Goal: Task Accomplishment & Management: Manage account settings

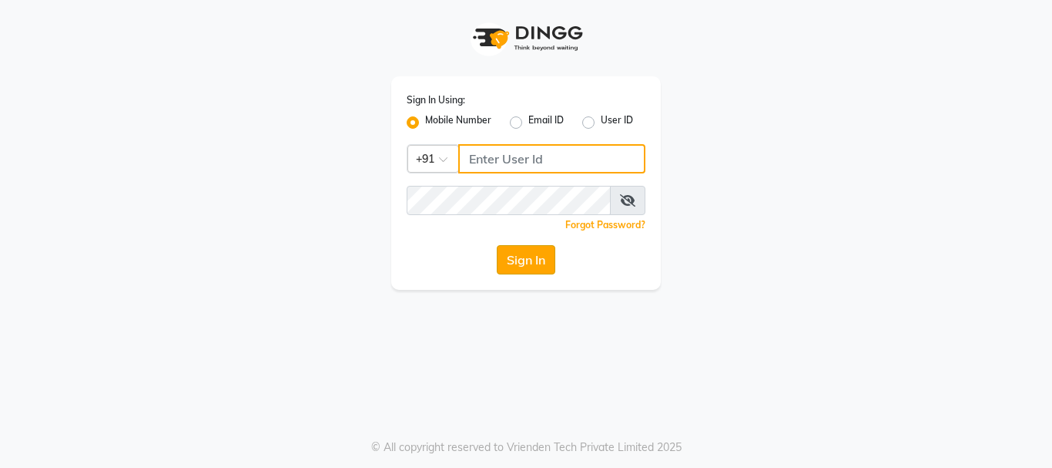
type input "9289973565"
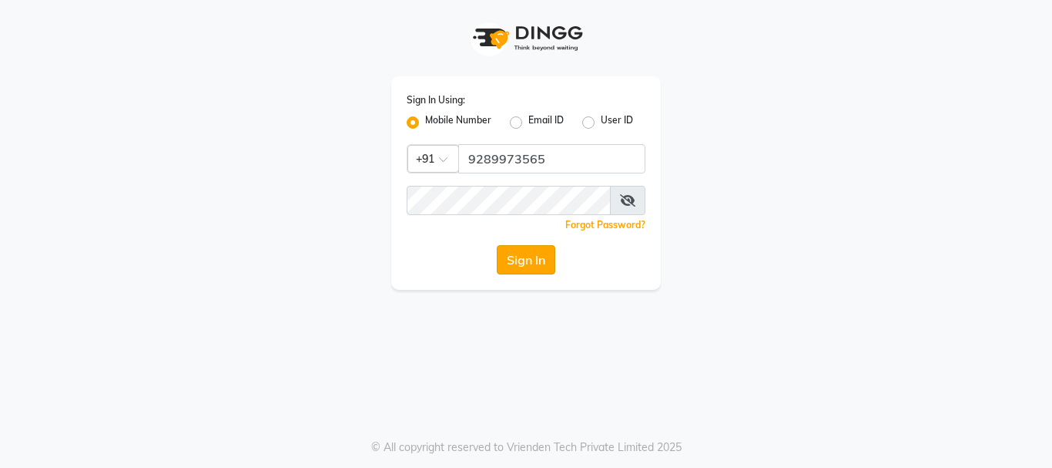
click at [506, 255] on button "Sign In" at bounding box center [526, 259] width 59 height 29
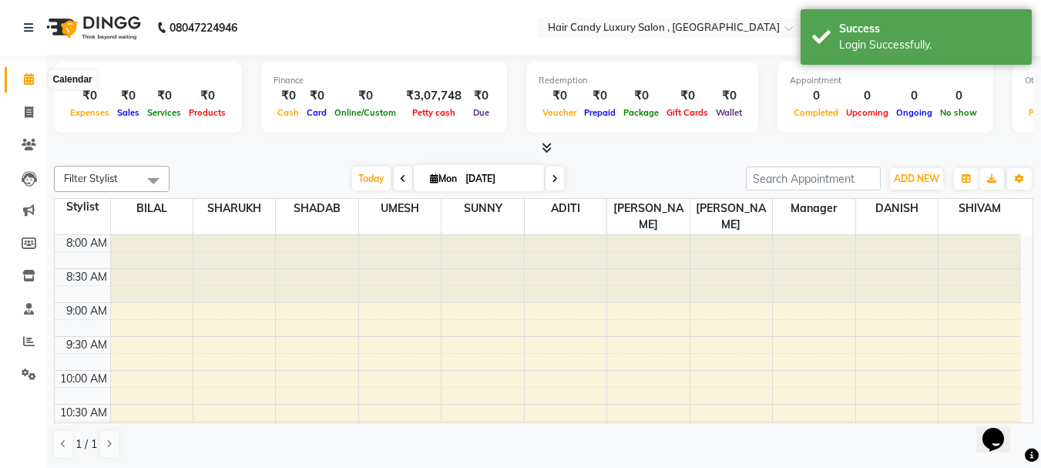
click at [29, 83] on icon at bounding box center [29, 79] width 10 height 12
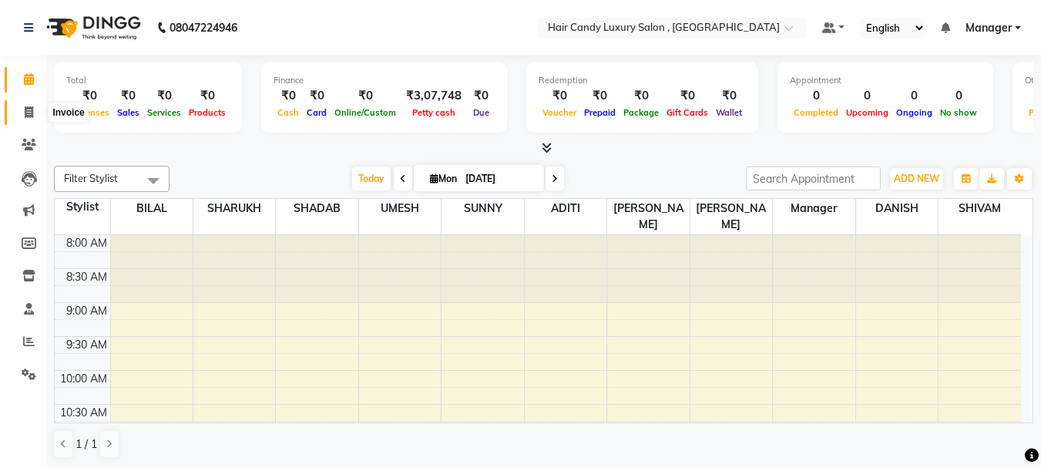
click at [33, 114] on icon at bounding box center [29, 112] width 8 height 12
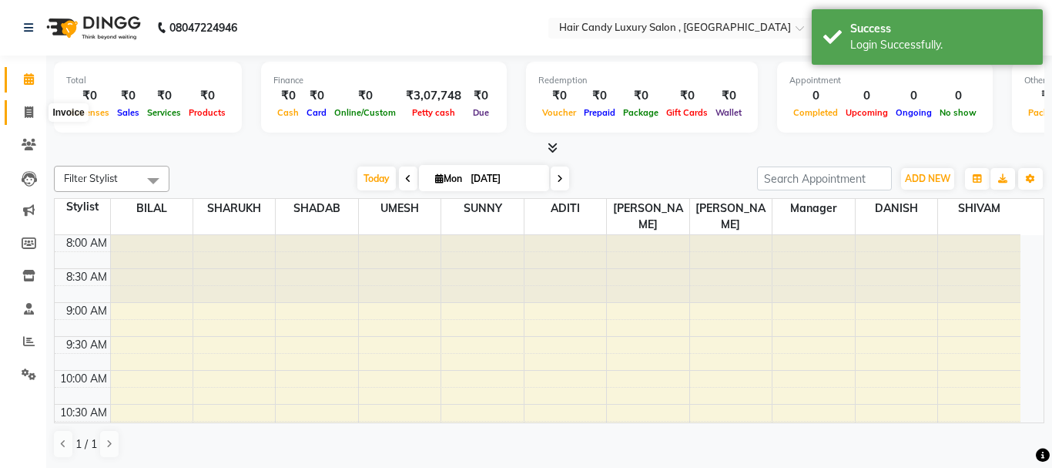
select select "8304"
select select "service"
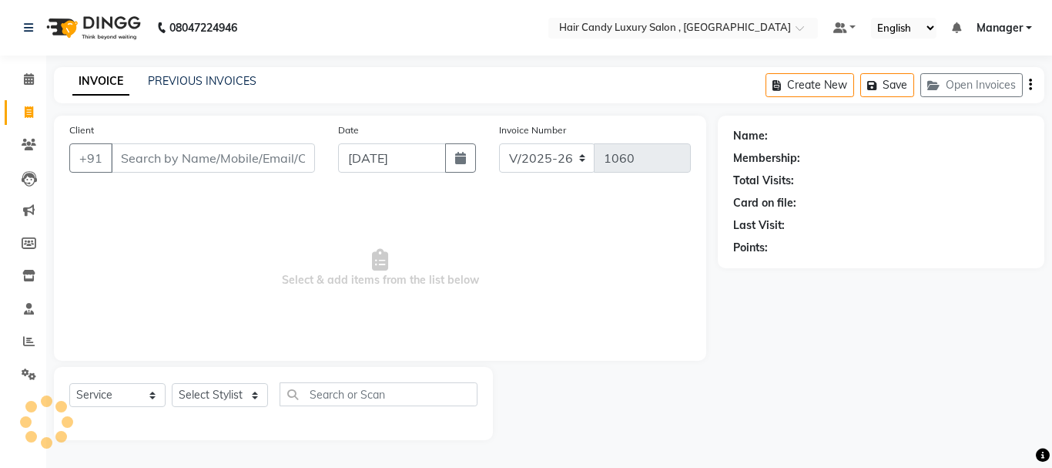
click at [176, 168] on input "Client" at bounding box center [213, 157] width 204 height 29
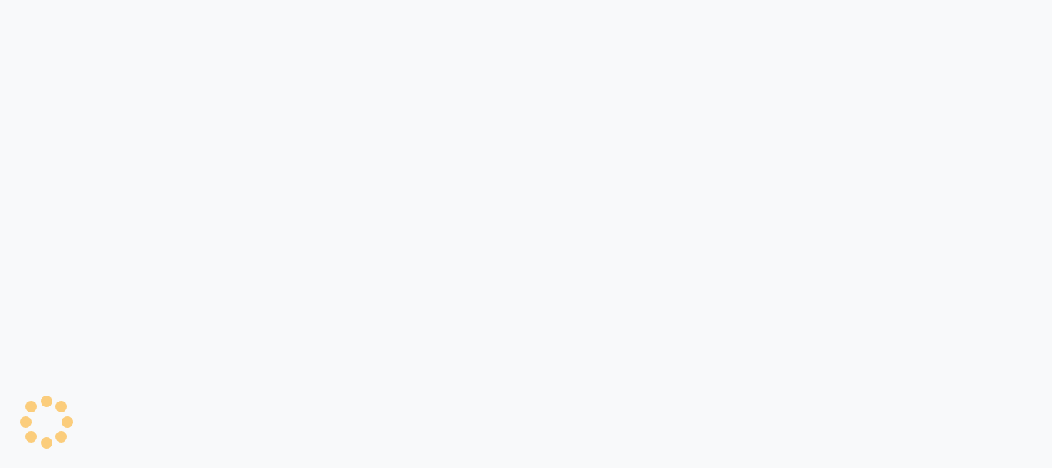
select select "8304"
select select "service"
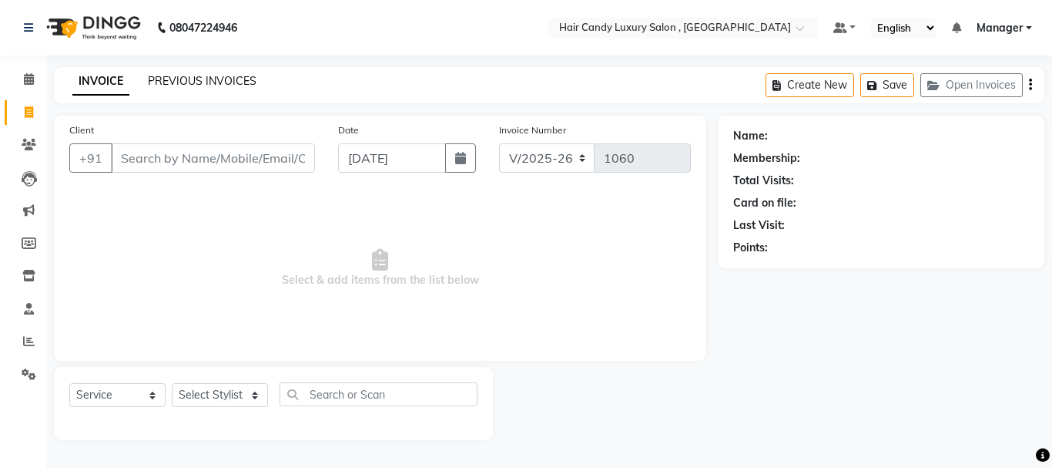
click at [164, 79] on link "PREVIOUS INVOICES" at bounding box center [202, 81] width 109 height 14
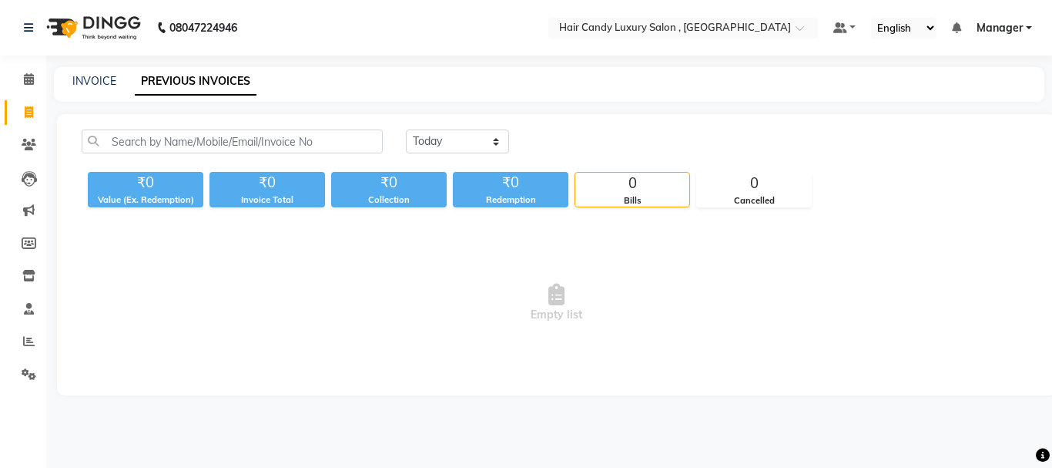
click at [92, 68] on div "INVOICE PREVIOUS INVOICES" at bounding box center [549, 84] width 990 height 35
click at [94, 81] on link "INVOICE" at bounding box center [94, 81] width 44 height 14
select select "service"
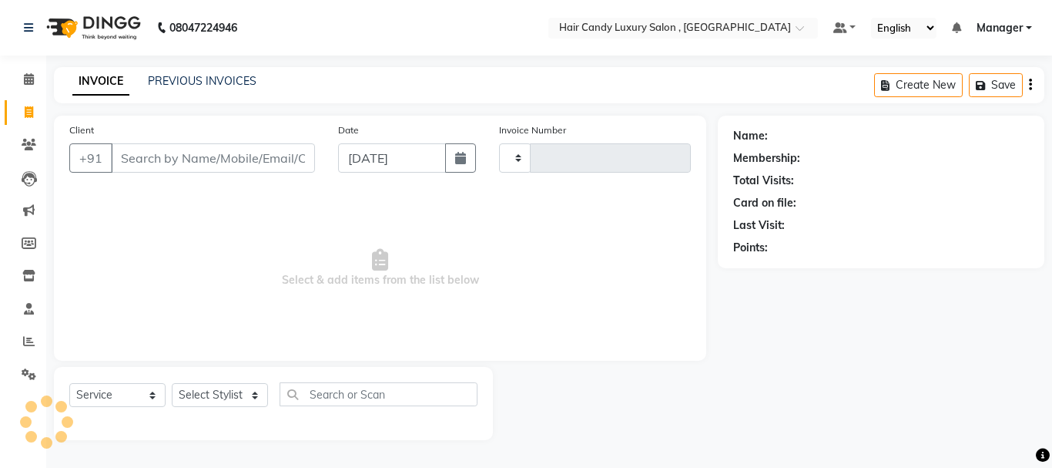
type input "1060"
select select "8304"
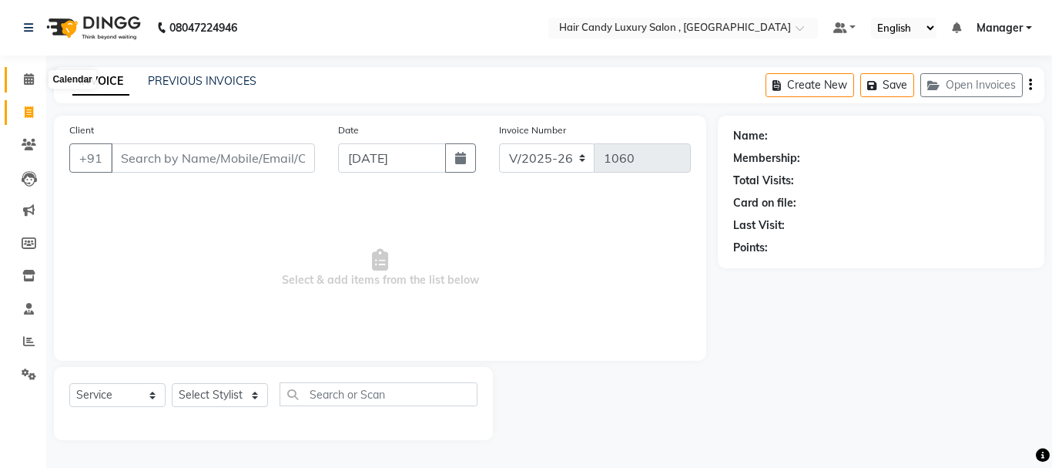
click at [35, 83] on span at bounding box center [28, 80] width 27 height 18
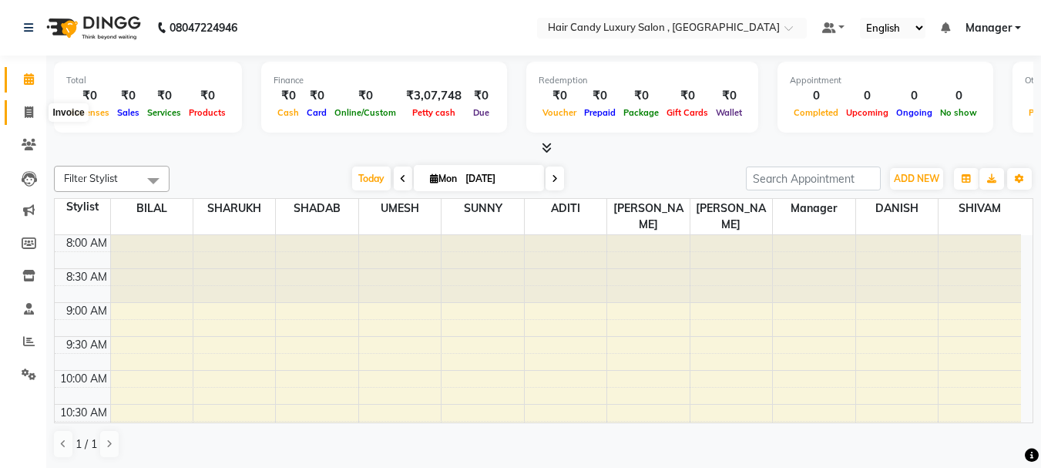
click at [32, 112] on icon at bounding box center [29, 112] width 8 height 12
select select "8304"
select select "service"
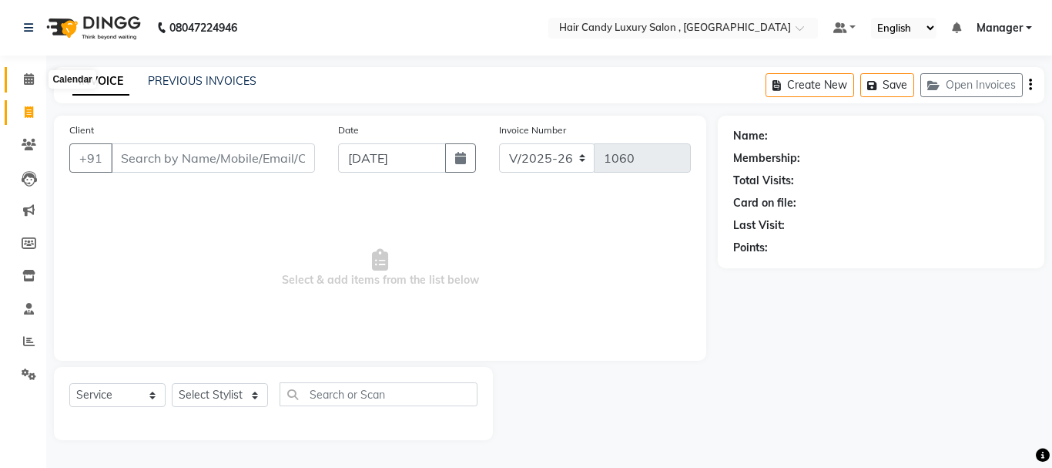
click at [24, 75] on icon at bounding box center [29, 79] width 10 height 12
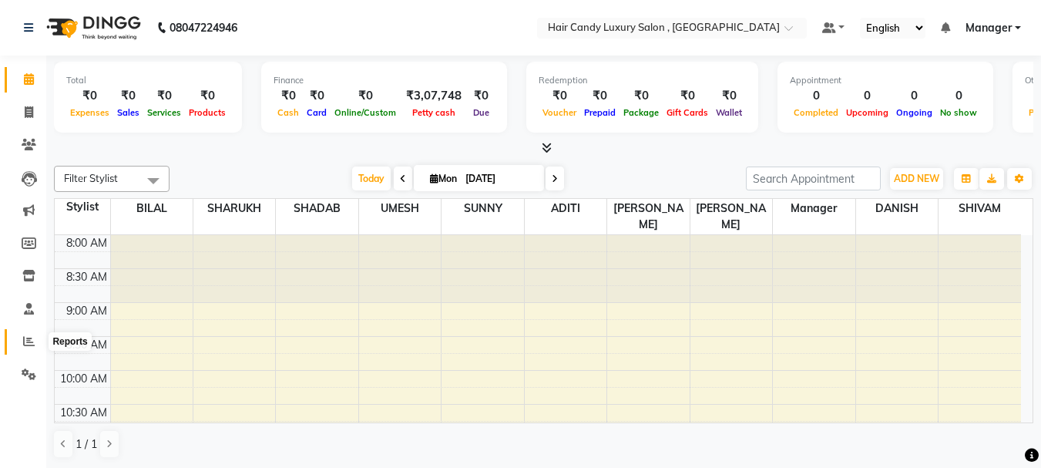
click at [17, 337] on span at bounding box center [28, 342] width 27 height 18
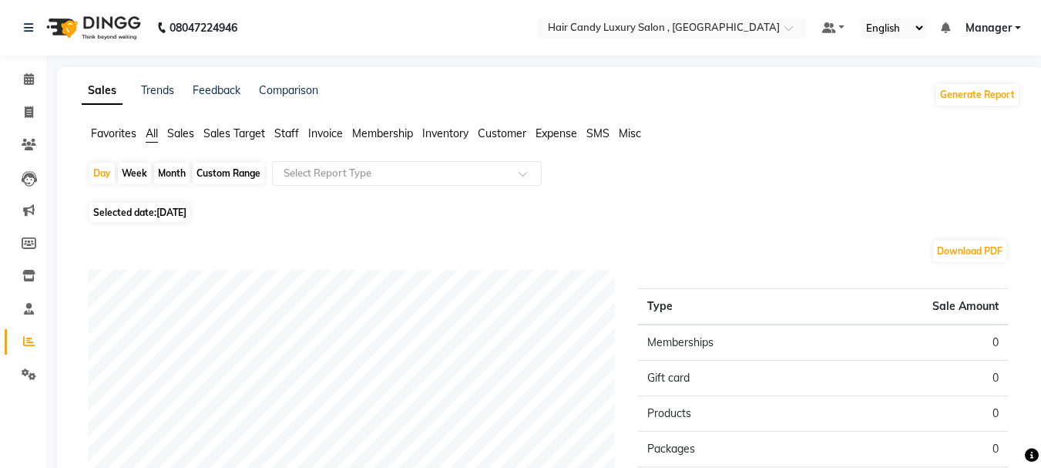
click at [286, 134] on span "Staff" at bounding box center [286, 133] width 25 height 14
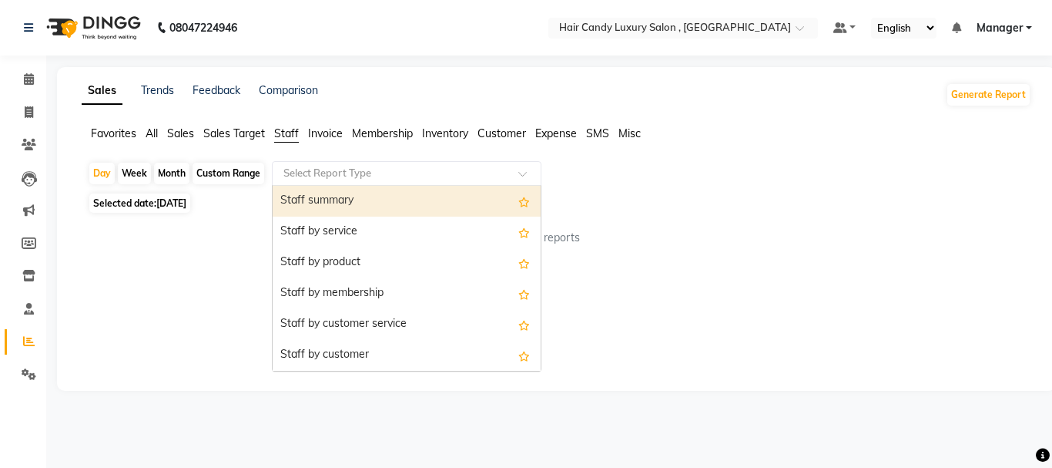
click at [325, 172] on input "text" at bounding box center [391, 173] width 222 height 15
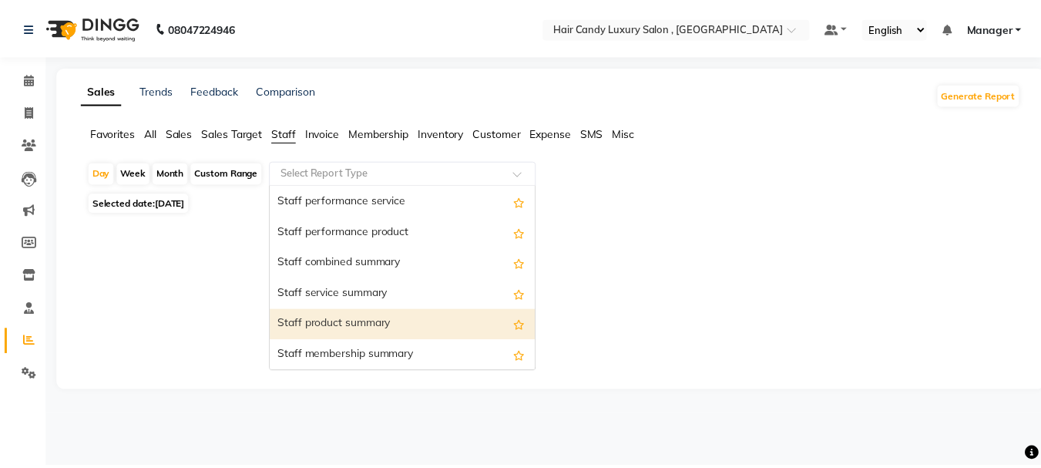
scroll to position [308, 0]
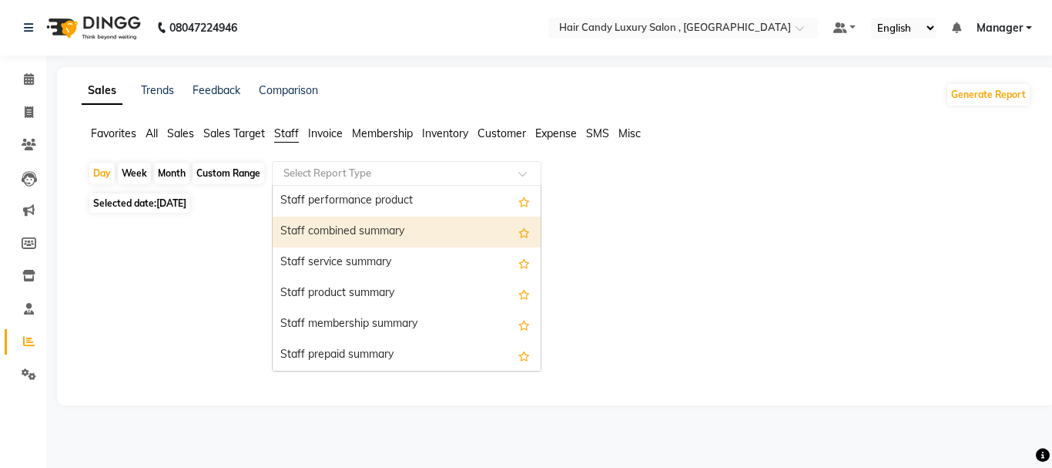
click at [338, 235] on div "Staff combined summary" at bounding box center [407, 231] width 268 height 31
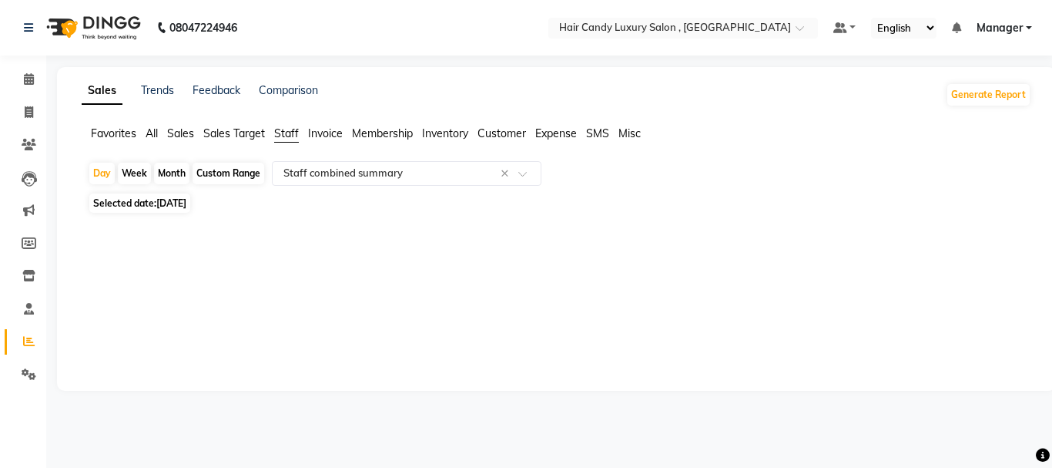
click at [228, 172] on div "Custom Range" at bounding box center [229, 174] width 72 height 22
select select "9"
select select "2025"
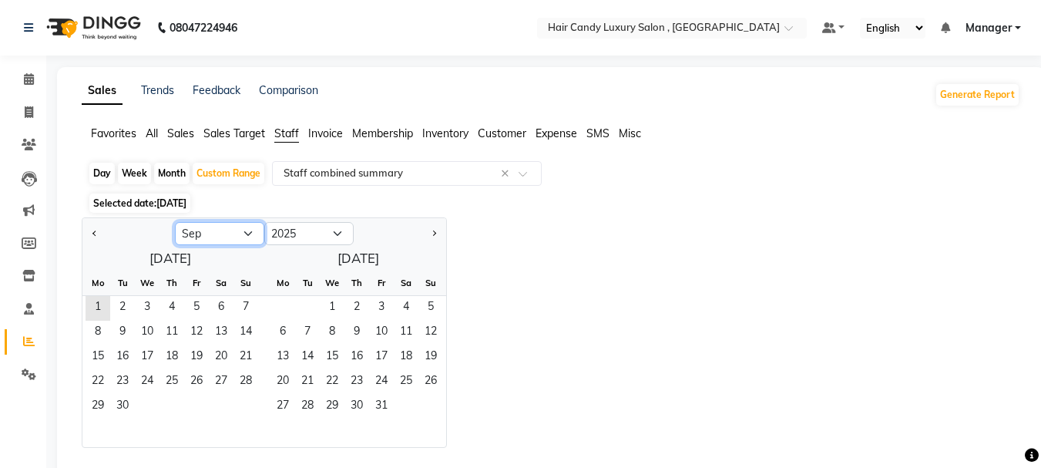
click at [234, 226] on select "Jan Feb Mar Apr May Jun [DATE] Aug Sep Oct Nov Dec" at bounding box center [219, 233] width 89 height 23
select select "8"
click at [175, 222] on select "Jan Feb Mar Apr May Jun [DATE] Aug Sep Oct Nov Dec" at bounding box center [219, 233] width 89 height 23
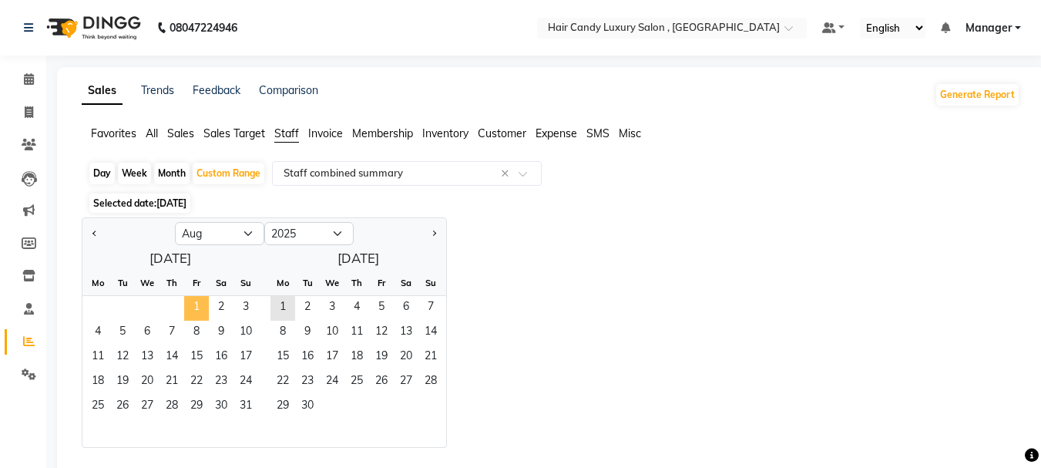
click at [199, 303] on span "1" at bounding box center [196, 308] width 25 height 25
click at [250, 405] on span "31" at bounding box center [245, 406] width 25 height 25
select select "full_report"
select select "csv"
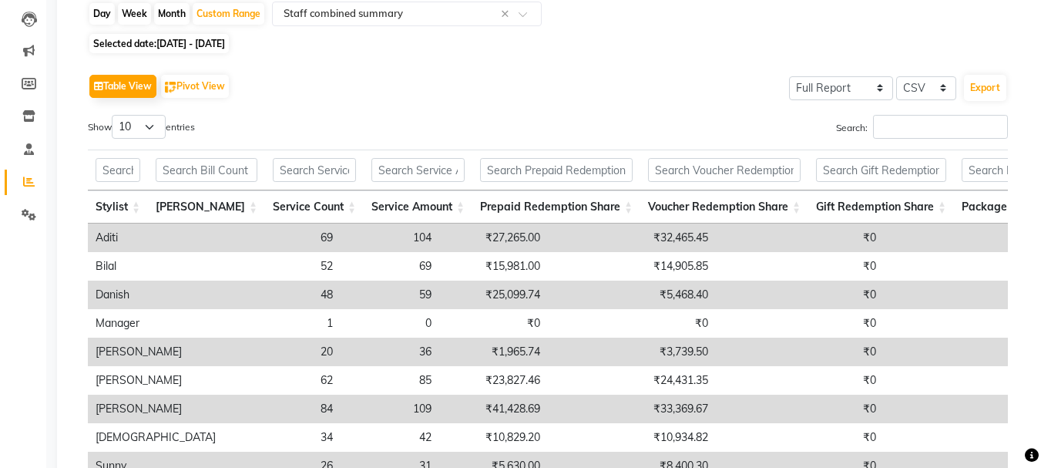
scroll to position [0, 0]
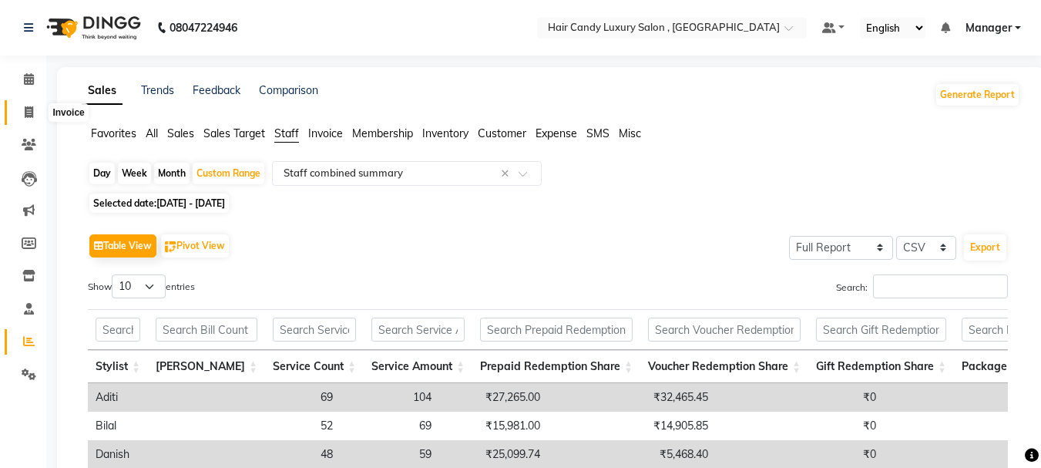
click at [20, 106] on span at bounding box center [28, 113] width 27 height 18
select select "service"
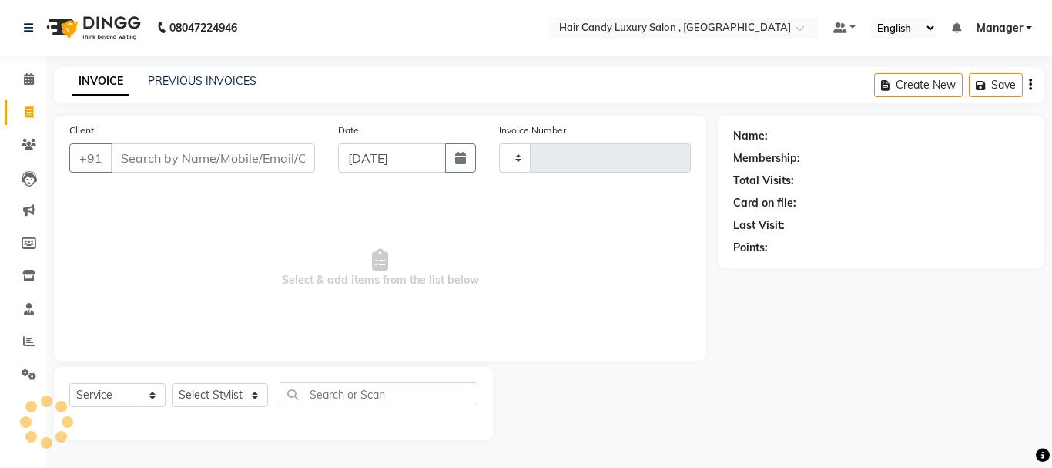
type input "1060"
select select "8304"
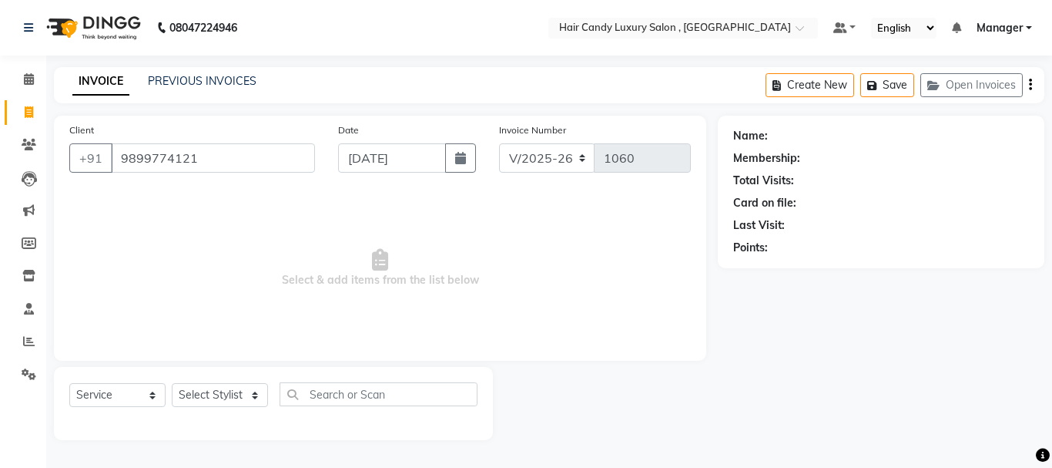
type input "9899774121"
select select "1: Object"
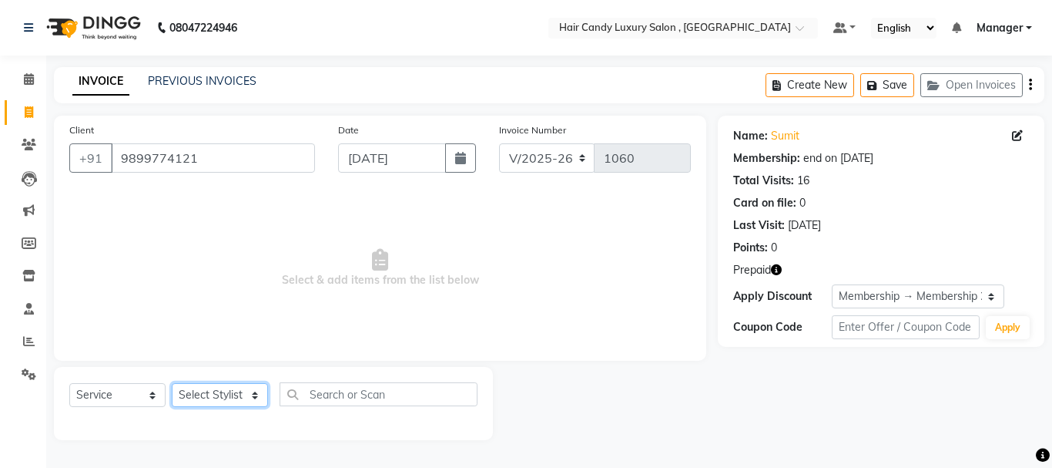
click at [215, 392] on select "Select Stylist [PERSON_NAME] [DEMOGRAPHIC_DATA] Manager Manager [PERSON_NAME] […" at bounding box center [220, 395] width 96 height 24
select select "80576"
click at [172, 383] on select "Select Stylist [PERSON_NAME] [DEMOGRAPHIC_DATA] Manager Manager [PERSON_NAME] […" at bounding box center [220, 395] width 96 height 24
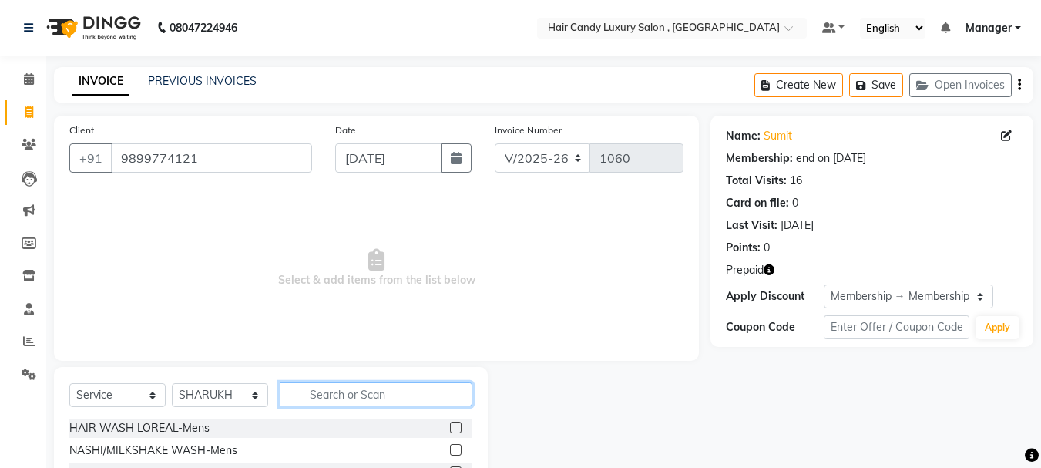
click at [335, 384] on input "text" at bounding box center [376, 394] width 193 height 24
type input "CUT"
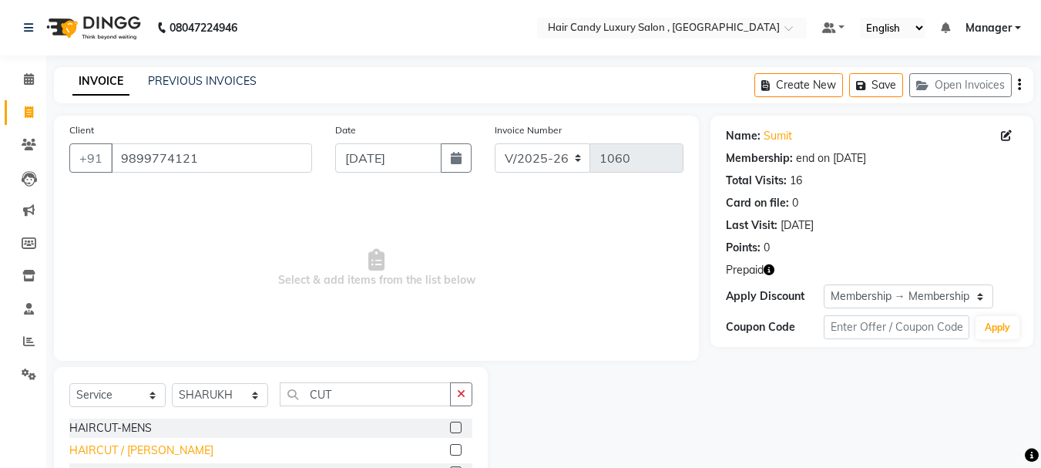
click at [120, 454] on div "HAIRCUT / [PERSON_NAME]" at bounding box center [141, 450] width 144 height 16
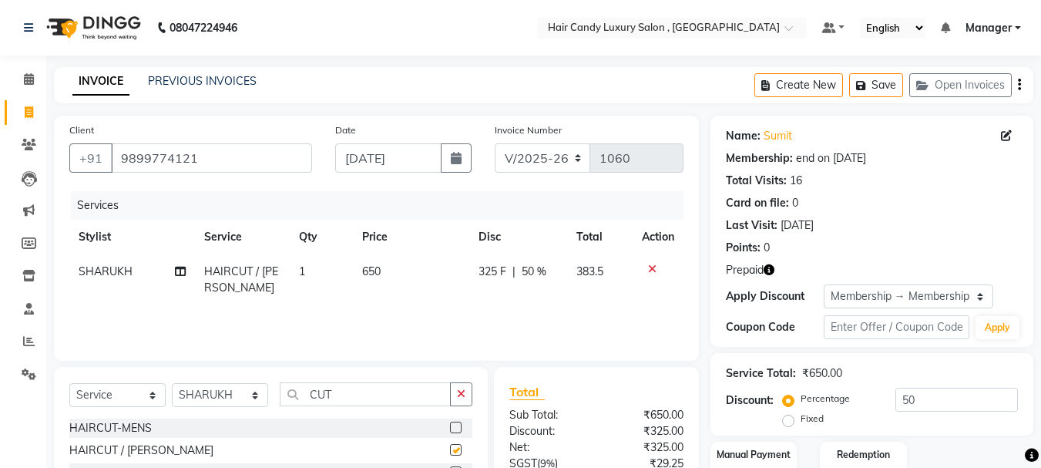
checkbox input "false"
click at [137, 418] on div "HAIRCUT-MENS" at bounding box center [270, 427] width 403 height 19
click at [133, 422] on div "HAIRCUT-MENS" at bounding box center [110, 428] width 82 height 16
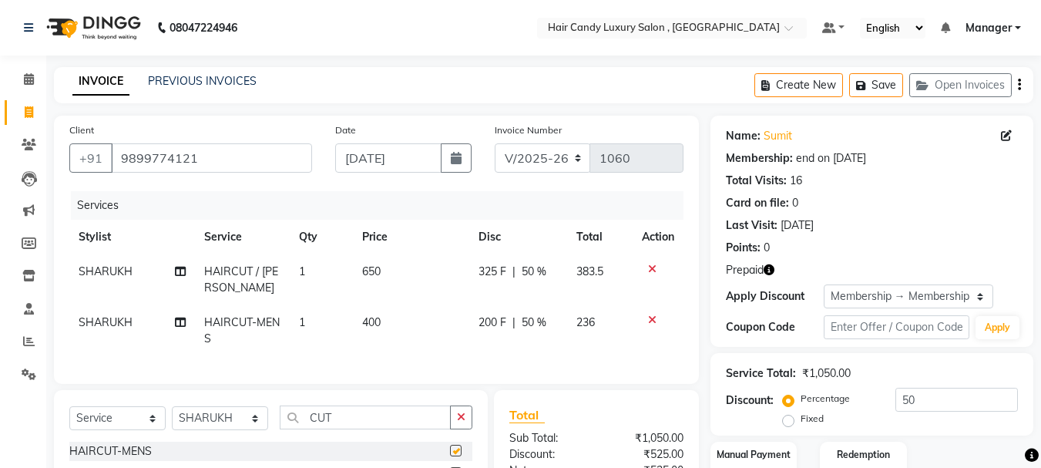
checkbox input "false"
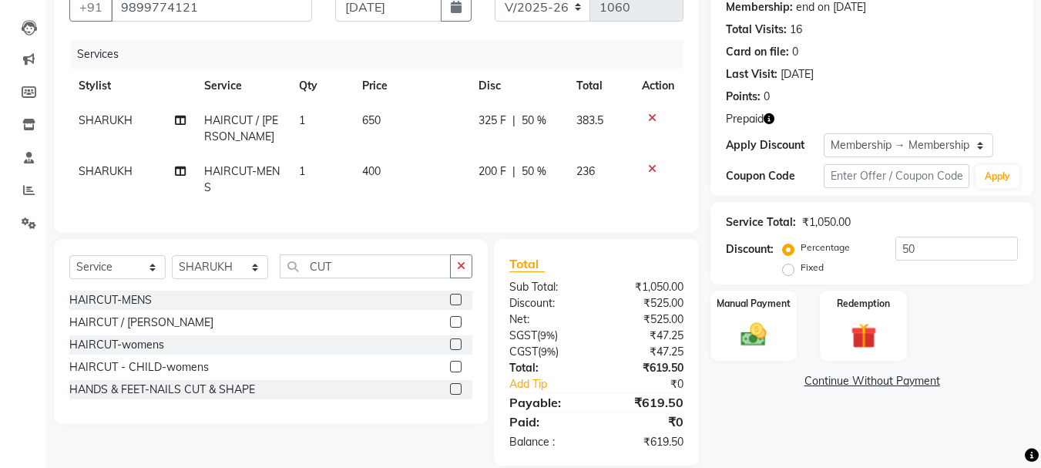
scroll to position [154, 0]
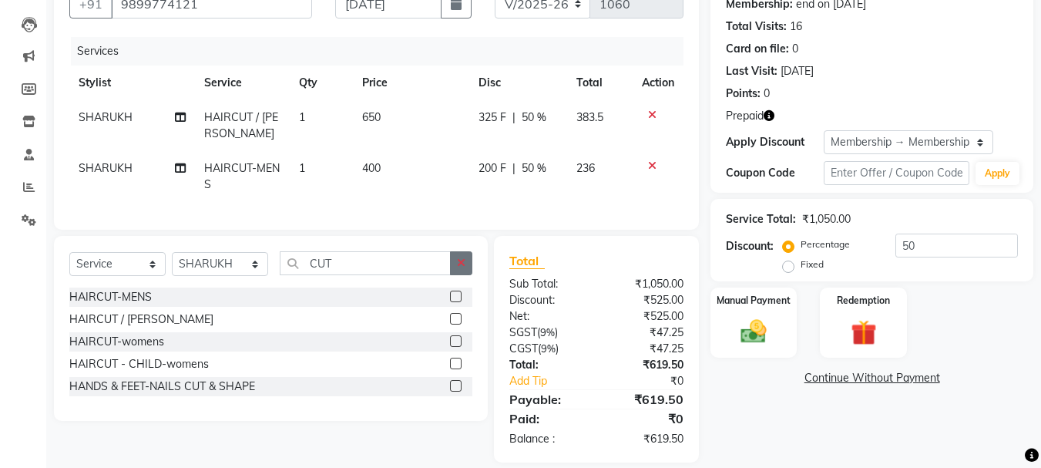
click at [461, 268] on icon "button" at bounding box center [461, 262] width 8 height 11
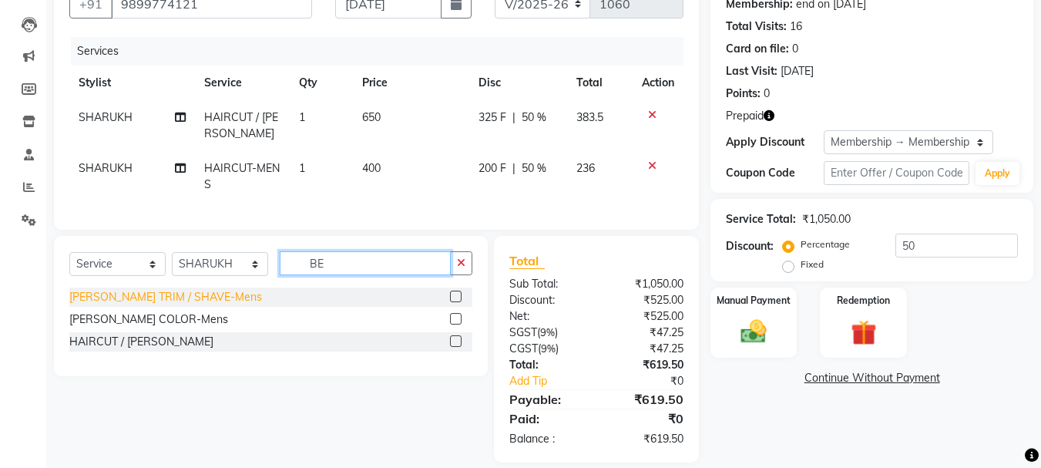
type input "BE"
click at [192, 305] on div "[PERSON_NAME] TRIM / SHAVE-Mens" at bounding box center [165, 297] width 193 height 16
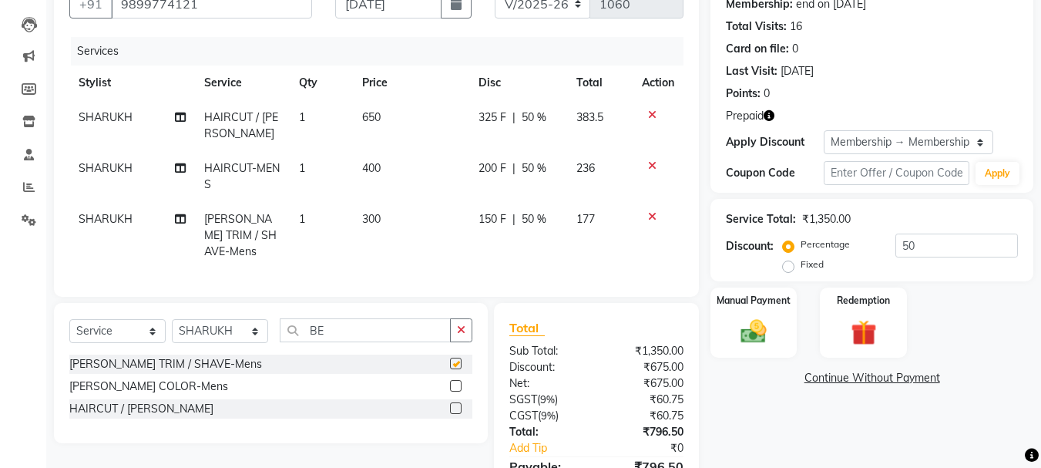
checkbox input "false"
click at [649, 112] on icon at bounding box center [652, 114] width 8 height 11
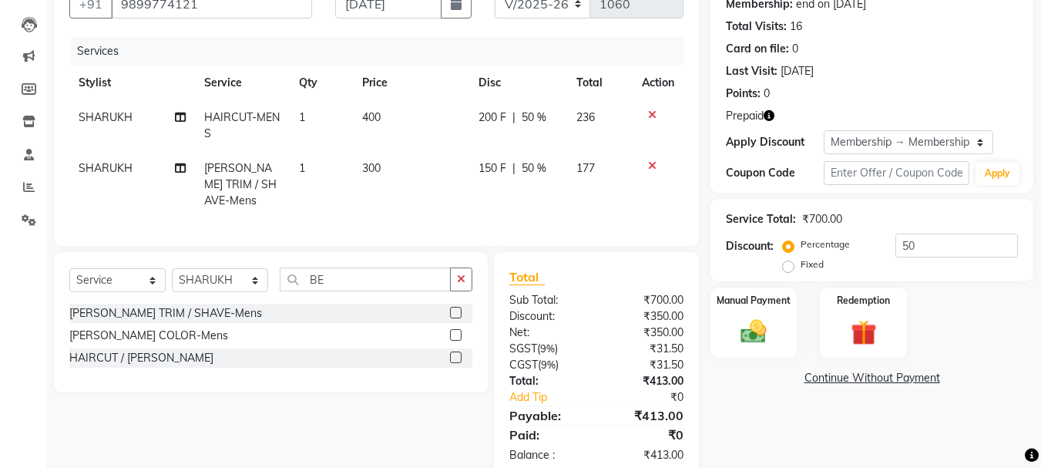
click at [396, 121] on td "400" at bounding box center [411, 125] width 116 height 51
select select "80576"
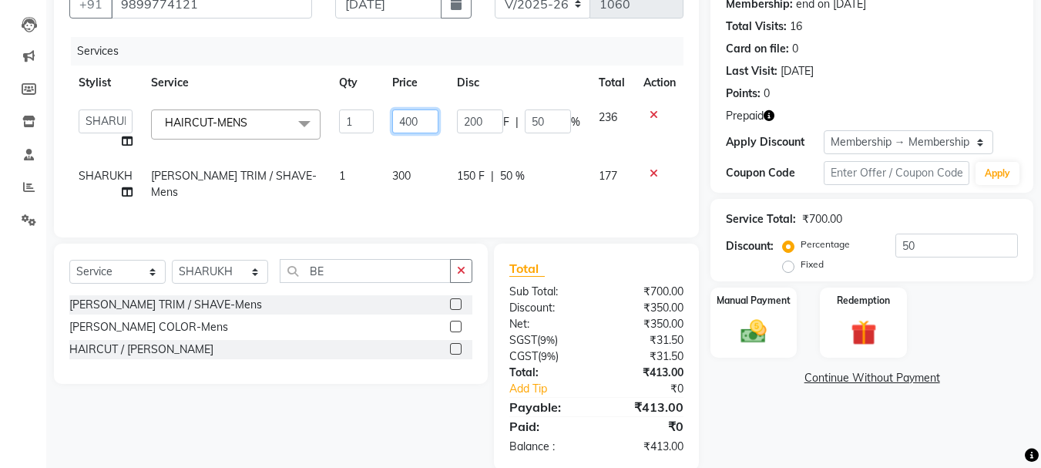
click at [396, 121] on input "400" at bounding box center [415, 121] width 46 height 24
type input "500"
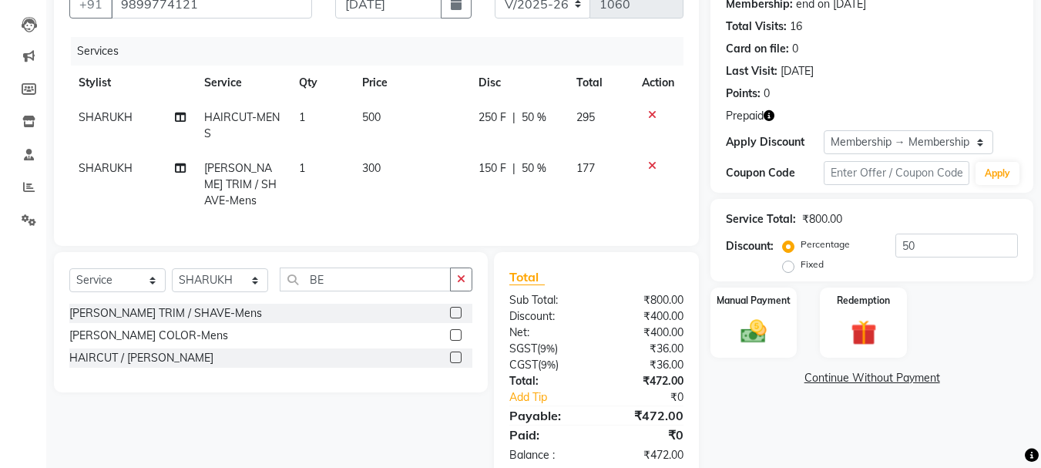
click at [416, 189] on td "300" at bounding box center [411, 184] width 116 height 67
select select "80576"
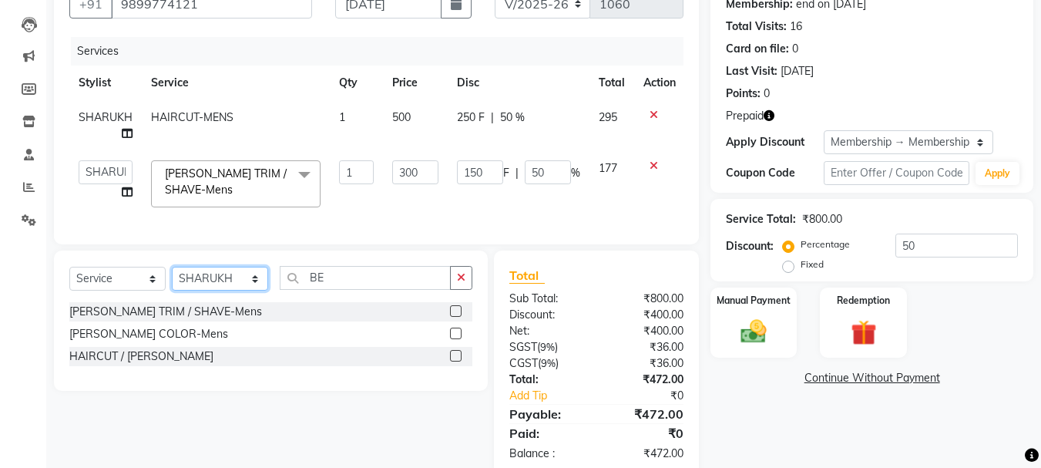
click at [227, 290] on select "Select Stylist [PERSON_NAME] [DEMOGRAPHIC_DATA] Manager Manager [PERSON_NAME] […" at bounding box center [220, 278] width 96 height 24
select select "86356"
click at [172, 278] on select "Select Stylist [PERSON_NAME] [DEMOGRAPHIC_DATA] Manager Manager [PERSON_NAME] […" at bounding box center [220, 278] width 96 height 24
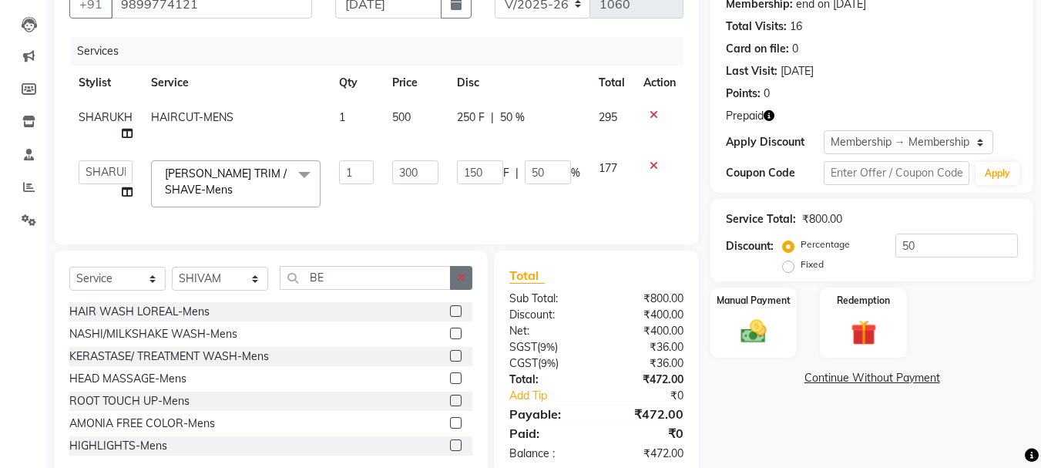
click at [455, 284] on button "button" at bounding box center [461, 278] width 22 height 24
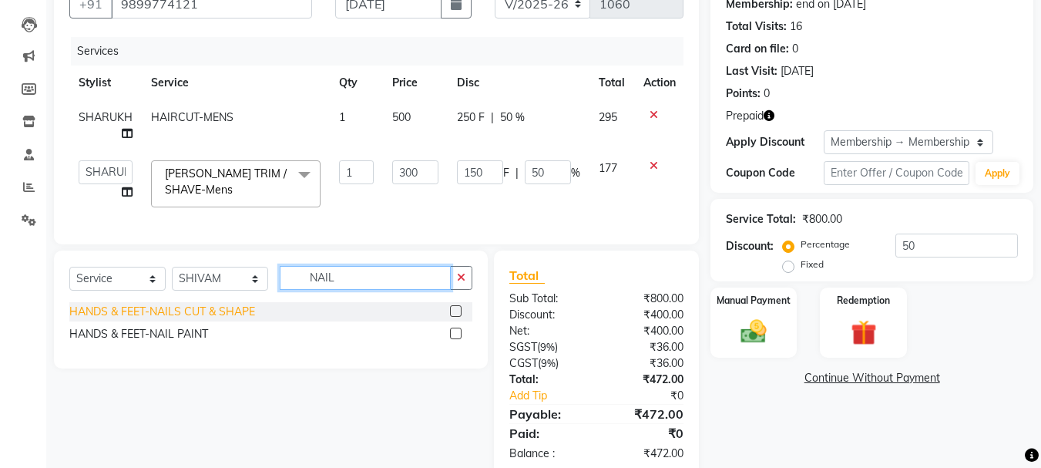
type input "NAIL"
click at [243, 320] on div "HANDS & FEET-NAILS CUT & SHAPE" at bounding box center [162, 311] width 186 height 16
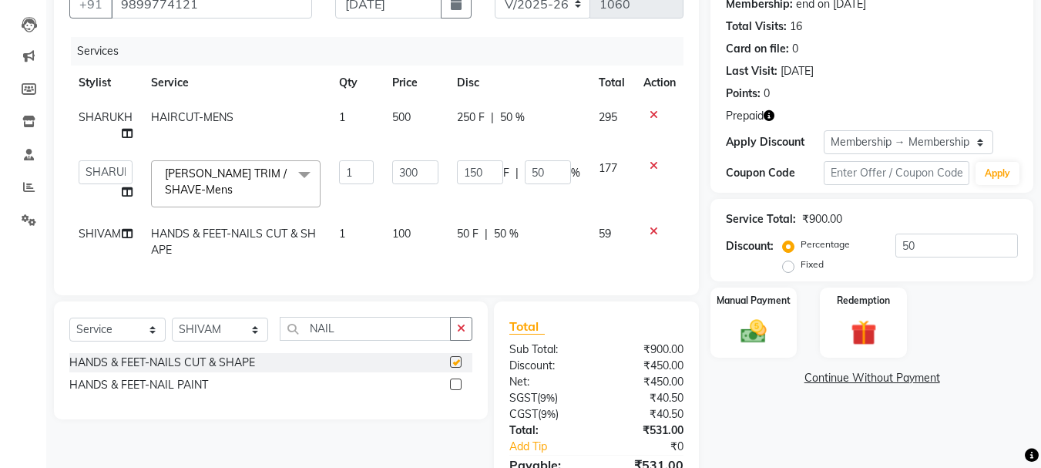
checkbox input "false"
click at [438, 248] on td "100" at bounding box center [415, 241] width 65 height 51
select select "86356"
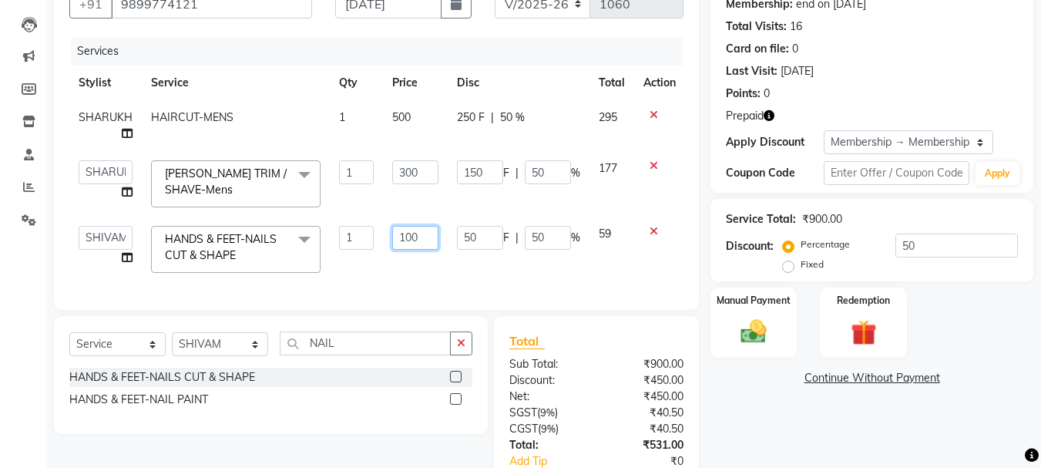
click at [405, 239] on input "100" at bounding box center [415, 238] width 46 height 24
type input "300"
click at [491, 279] on div "Services Stylist Service Qty Price Disc Total Action [PERSON_NAME] HAIRCUT-MENS…" at bounding box center [376, 165] width 614 height 257
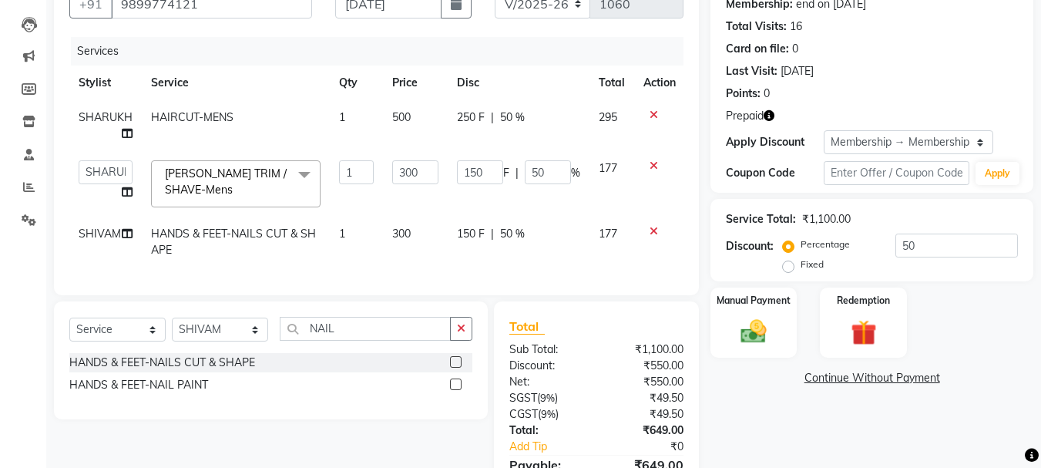
click at [944, 223] on div "Service Total: ₹1,100.00" at bounding box center [872, 219] width 292 height 16
click at [773, 116] on icon "button" at bounding box center [768, 115] width 11 height 11
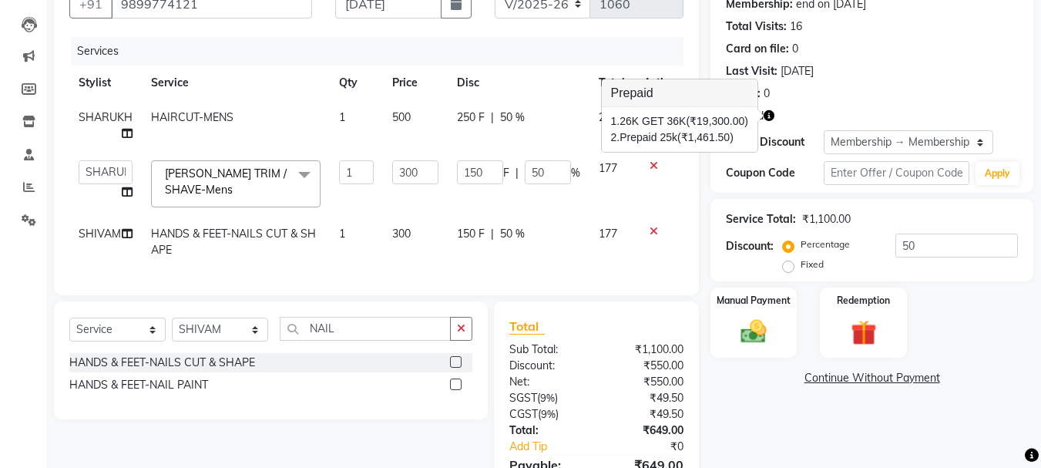
click at [826, 111] on div "Prepaid" at bounding box center [872, 116] width 292 height 16
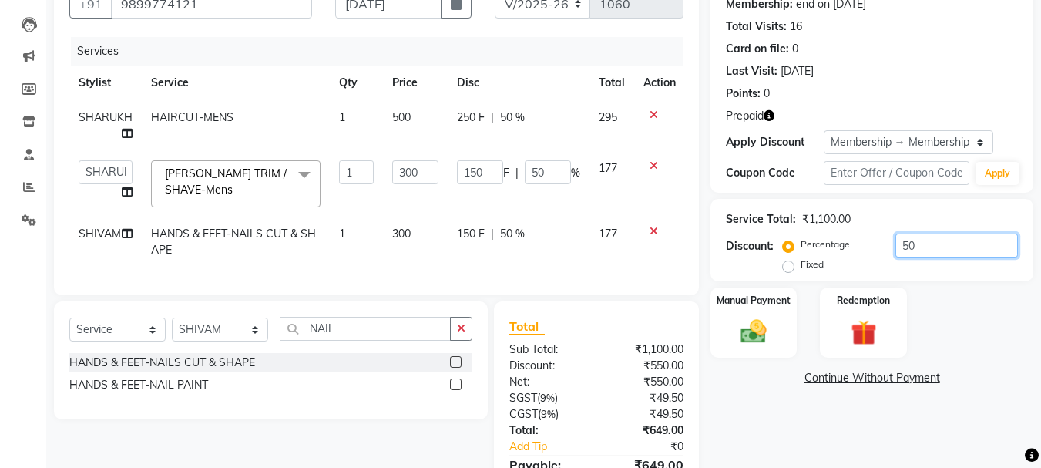
drag, startPoint x: 919, startPoint y: 244, endPoint x: 902, endPoint y: 245, distance: 17.0
click at [902, 245] on input "50" at bounding box center [956, 245] width 122 height 24
type input "0"
click at [853, 329] on img at bounding box center [862, 332] width 43 height 33
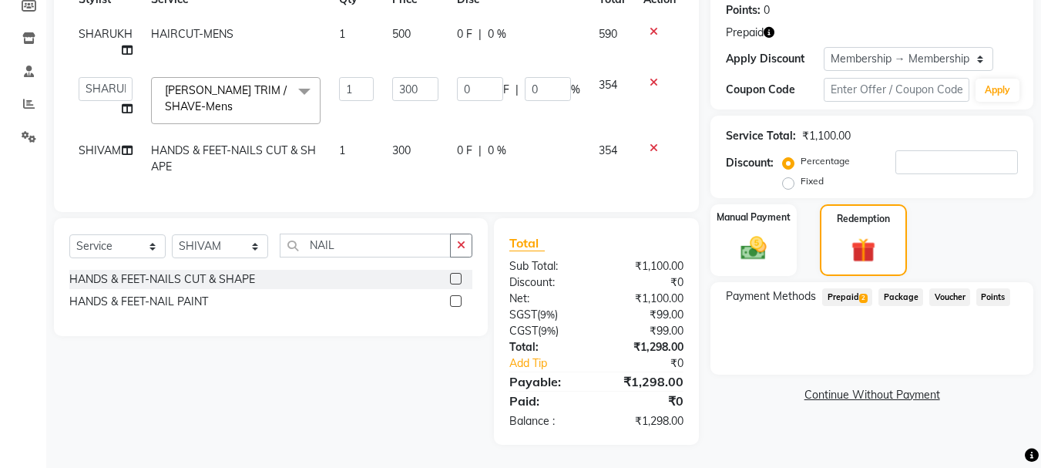
scroll to position [249, 0]
click at [846, 290] on span "Prepaid 2" at bounding box center [847, 297] width 50 height 18
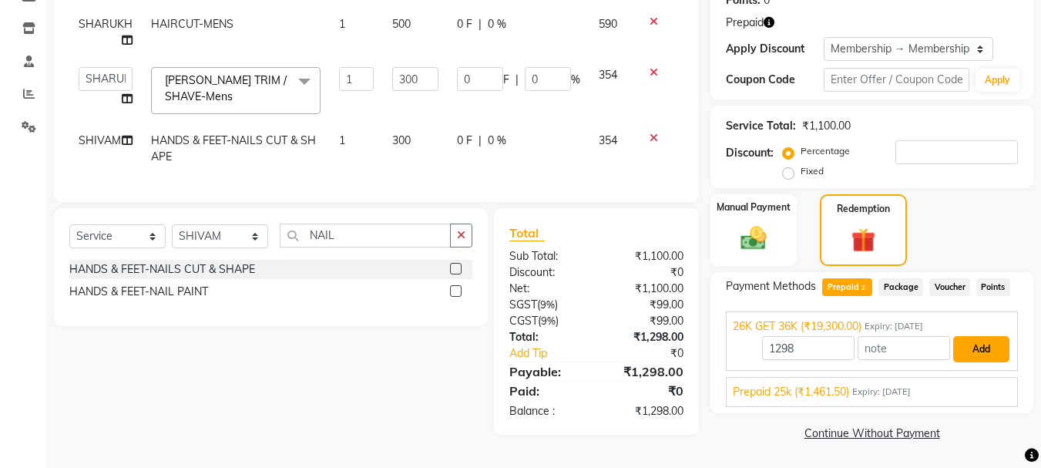
click at [973, 355] on button "Add" at bounding box center [981, 349] width 56 height 26
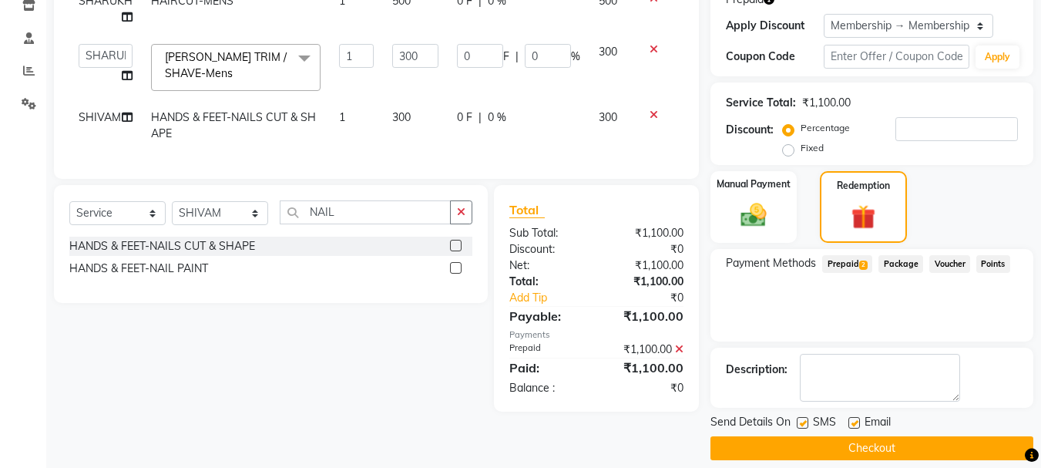
scroll to position [286, 0]
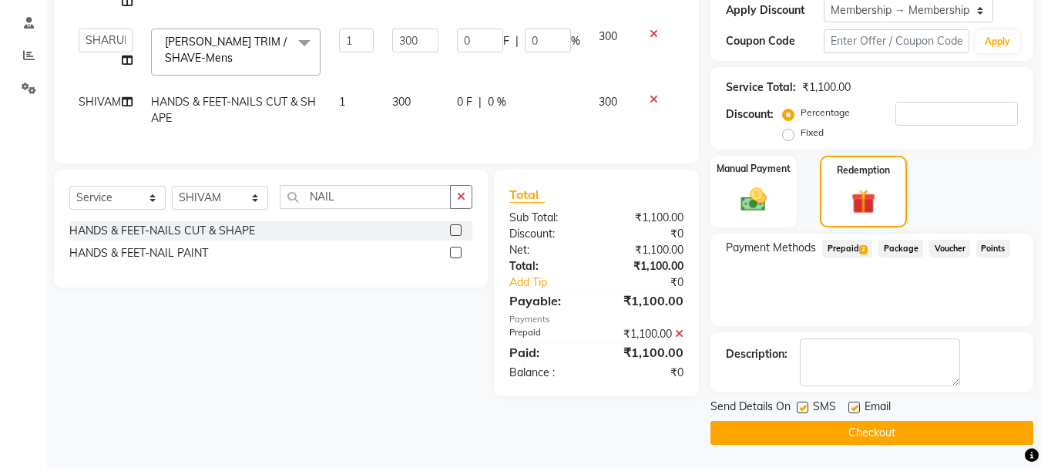
click at [751, 421] on button "Checkout" at bounding box center [871, 433] width 323 height 24
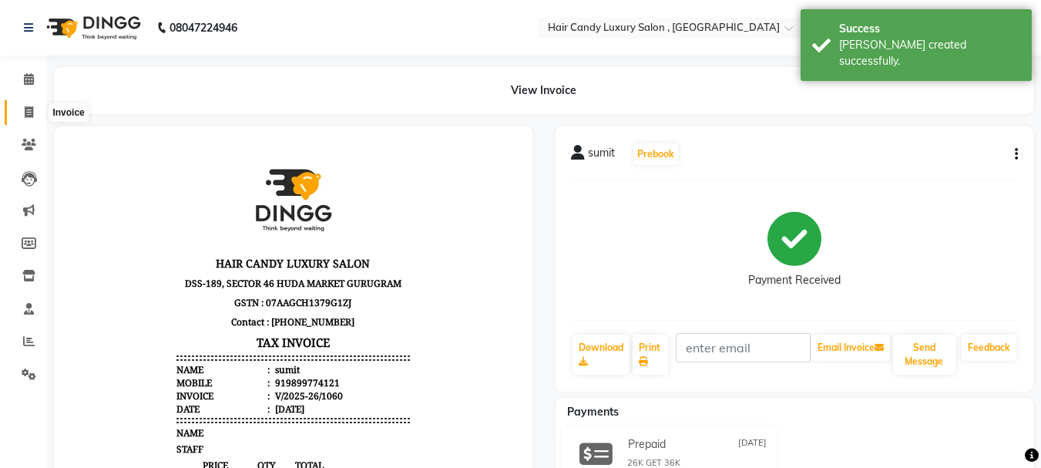
click at [17, 113] on span at bounding box center [28, 113] width 27 height 18
select select "service"
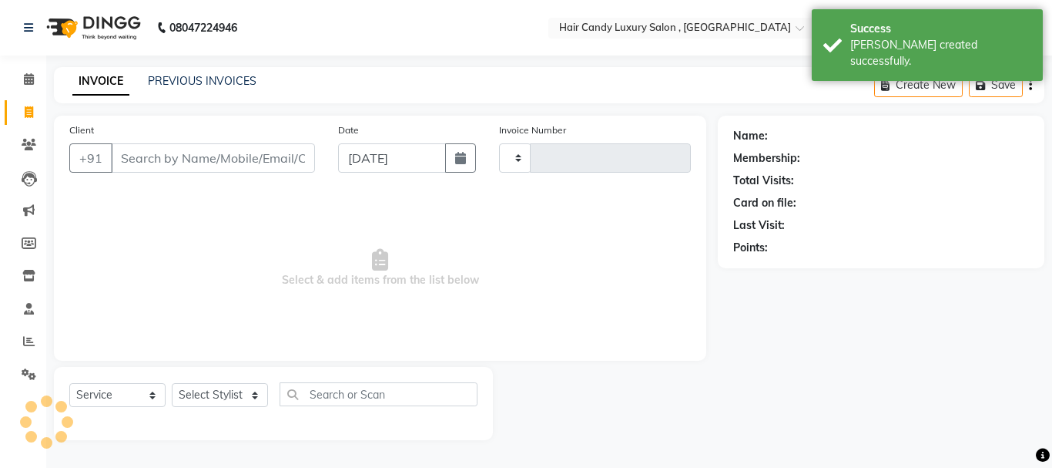
type input "1061"
select select "8304"
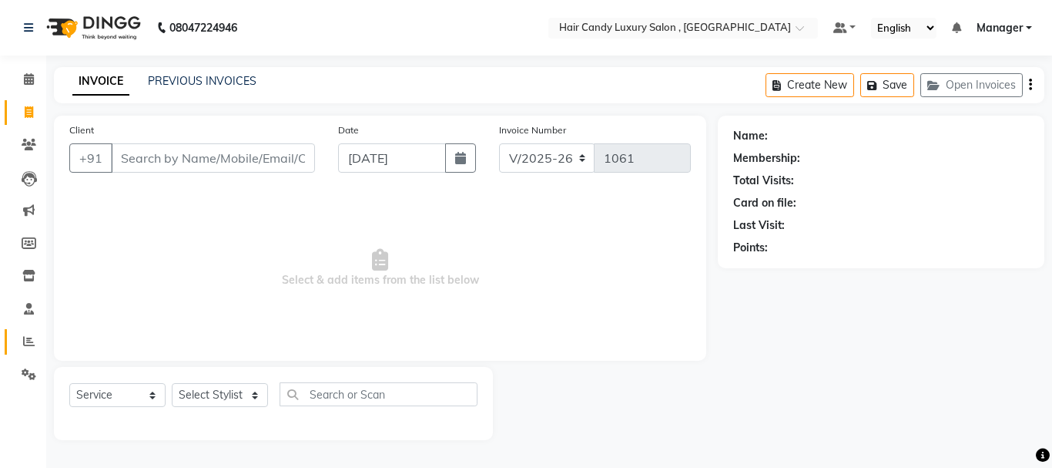
click at [15, 347] on link "Reports" at bounding box center [23, 341] width 37 height 25
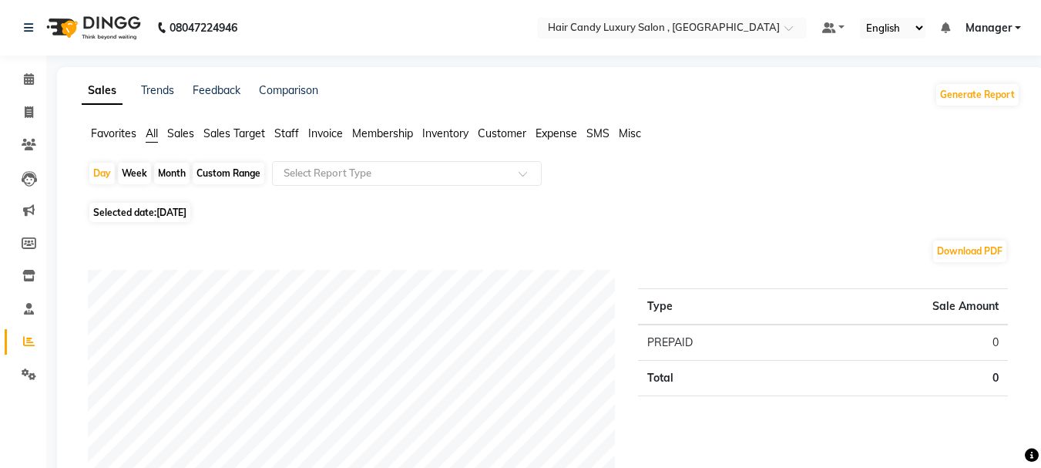
click at [284, 132] on span "Staff" at bounding box center [286, 133] width 25 height 14
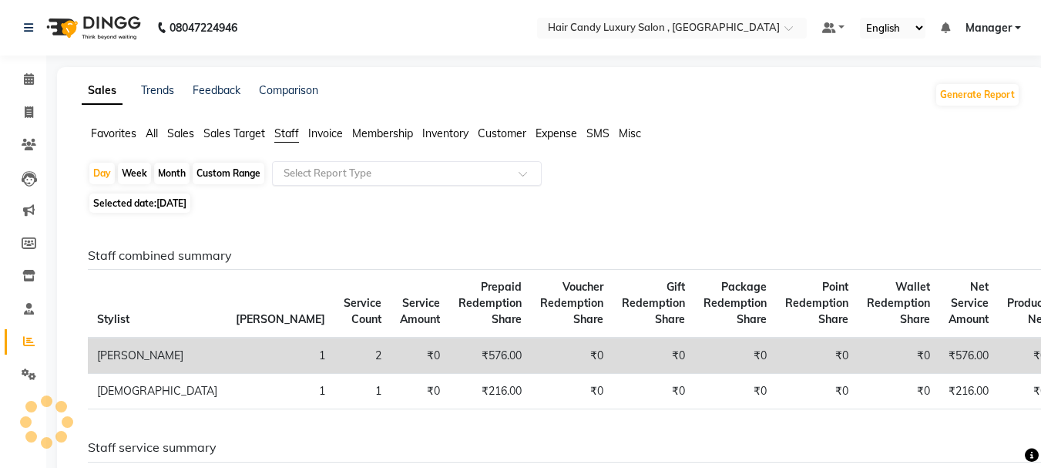
click at [343, 177] on input "text" at bounding box center [391, 173] width 222 height 15
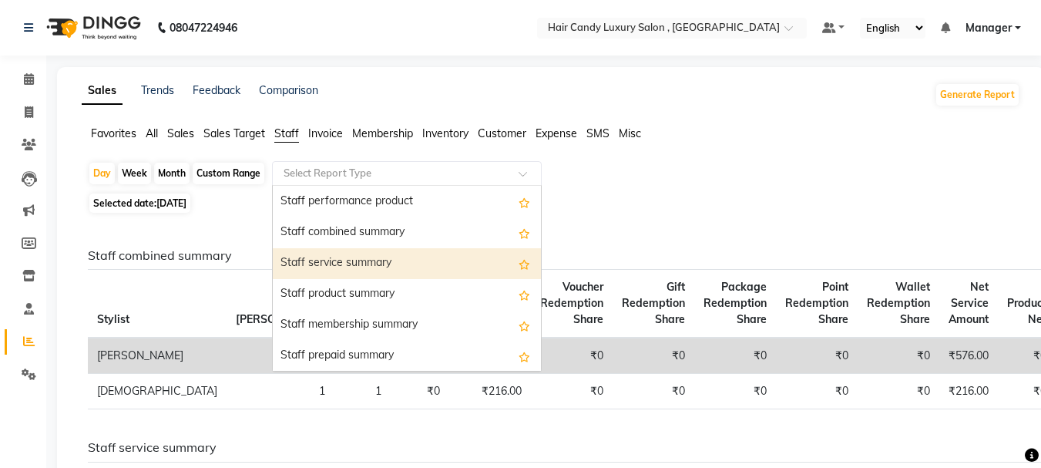
scroll to position [308, 0]
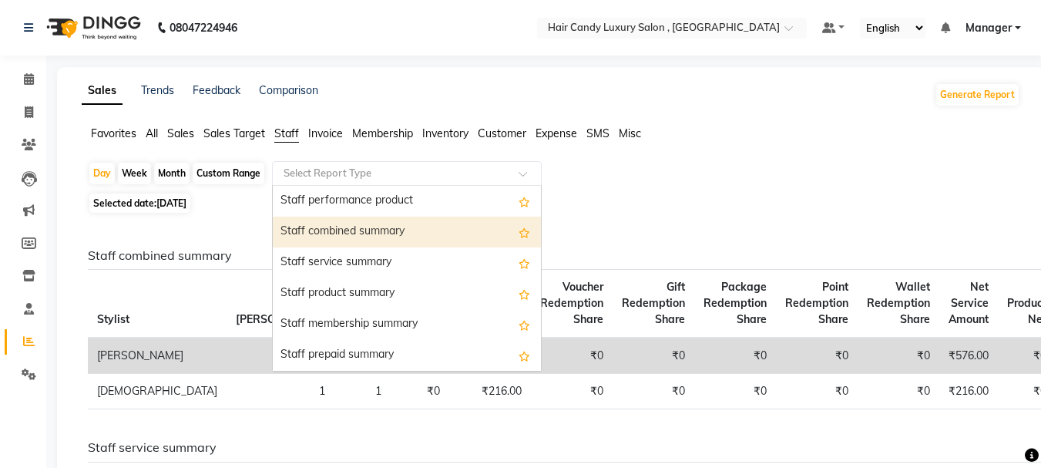
click at [346, 236] on div "Staff combined summary" at bounding box center [407, 231] width 268 height 31
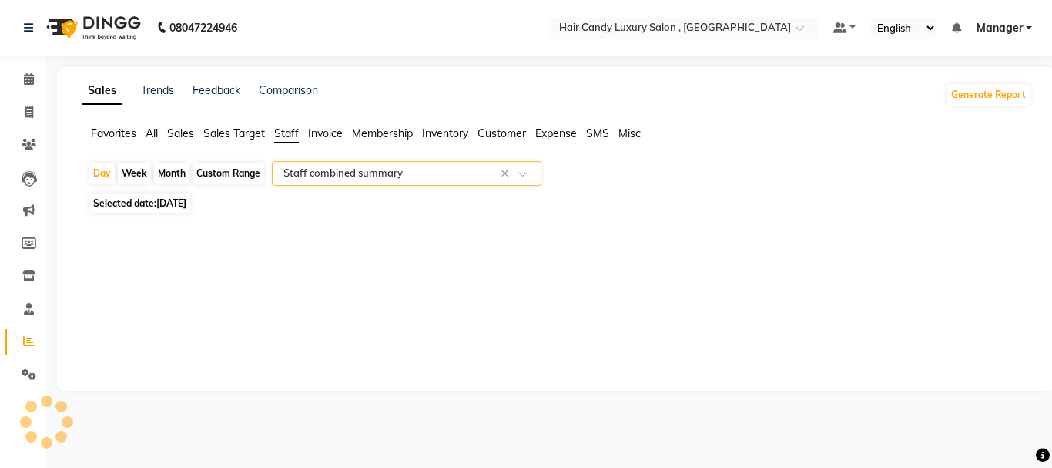
select select "full_report"
select select "csv"
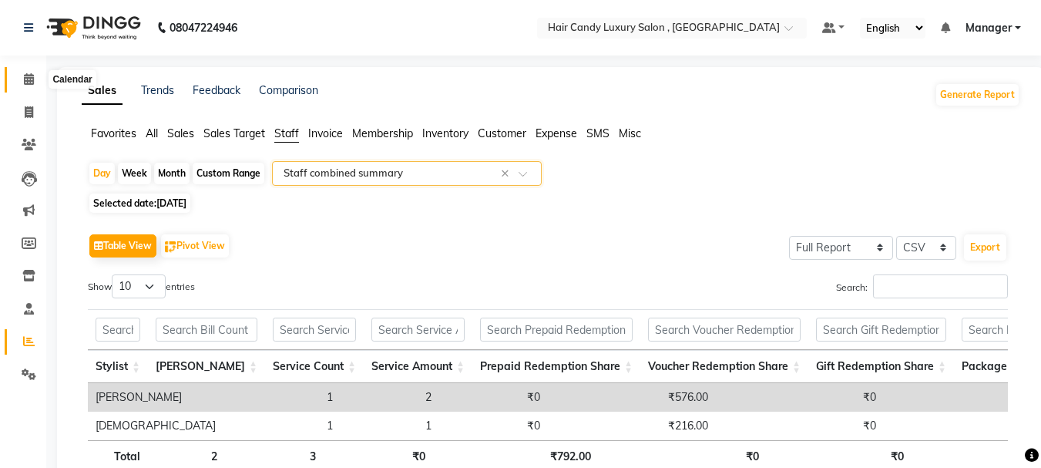
click at [36, 78] on span at bounding box center [28, 80] width 27 height 18
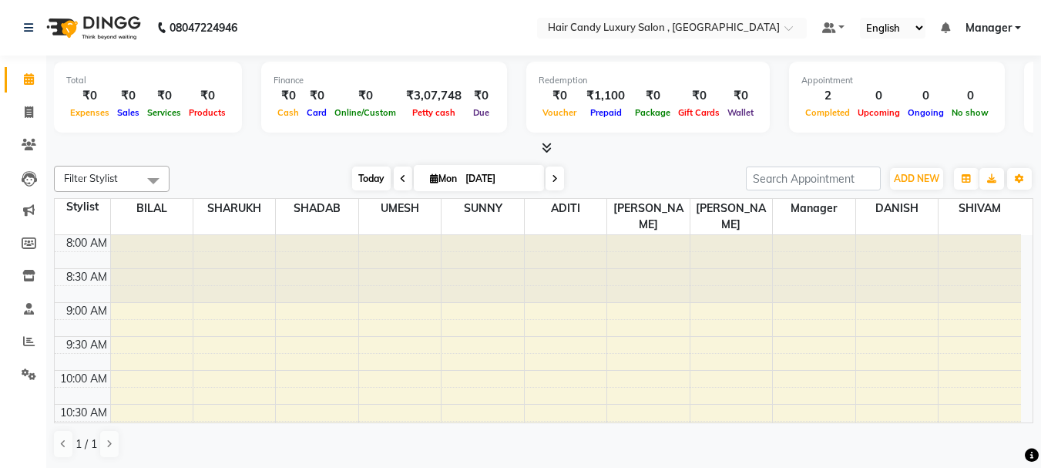
click at [361, 181] on span "Today" at bounding box center [371, 178] width 39 height 24
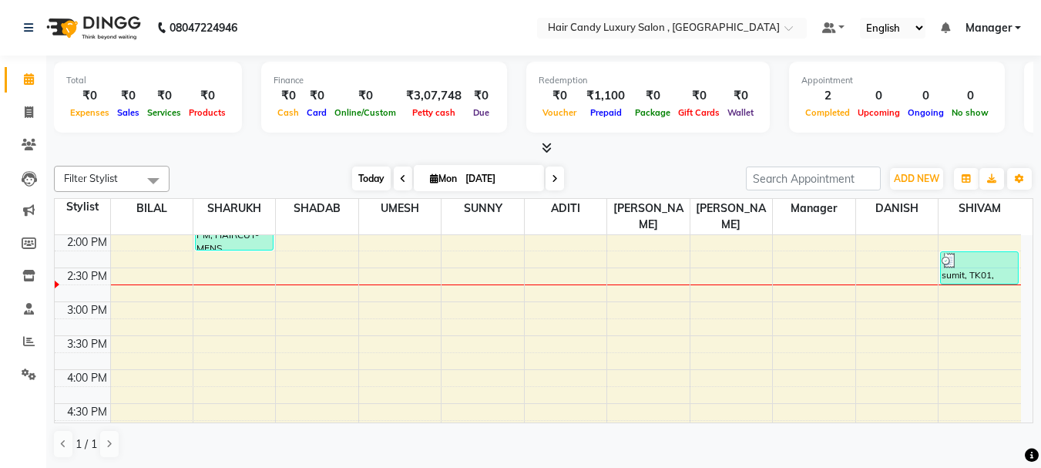
click at [360, 181] on span "Today" at bounding box center [371, 178] width 39 height 24
click at [360, 180] on span "Today" at bounding box center [371, 178] width 39 height 24
click at [17, 112] on span at bounding box center [28, 113] width 27 height 18
select select "service"
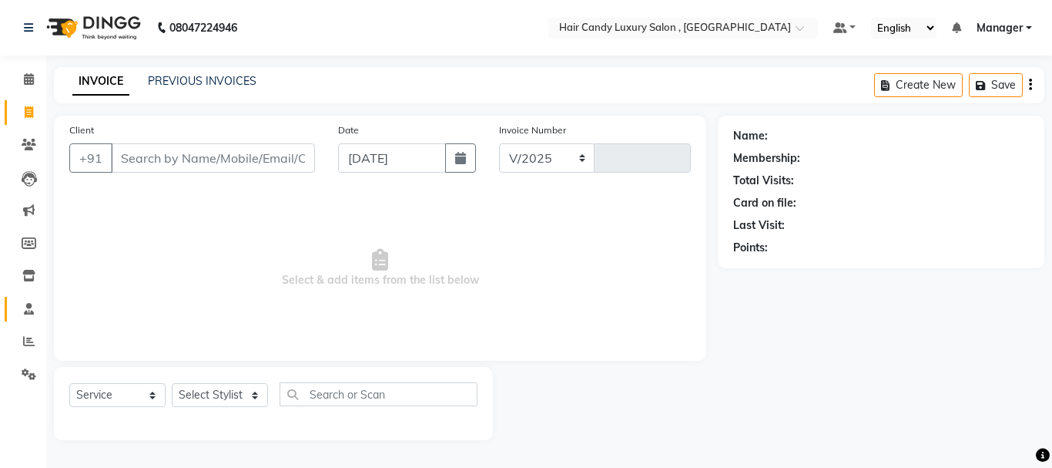
select select "8304"
type input "1061"
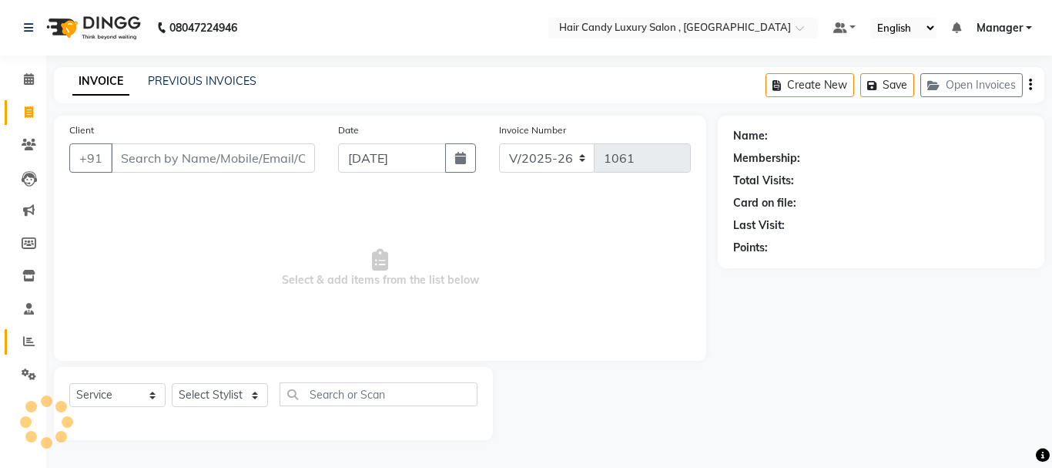
click at [12, 333] on link "Reports" at bounding box center [23, 341] width 37 height 25
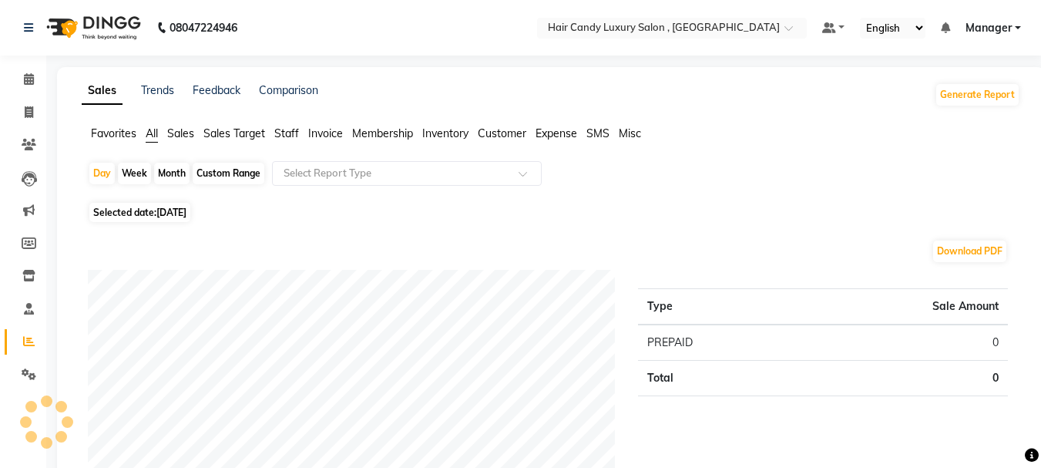
click at [290, 129] on span "Staff" at bounding box center [286, 133] width 25 height 14
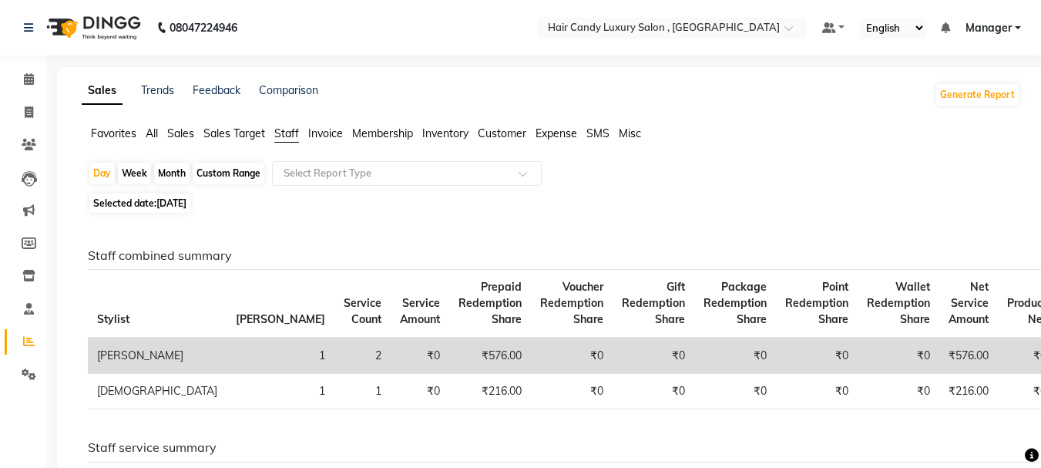
click at [317, 193] on div "Day Week Month Custom Range Select Report Type Selected date: [DATE] Staff comb…" at bounding box center [551, 435] width 938 height 548
click at [342, 175] on input "text" at bounding box center [391, 173] width 222 height 15
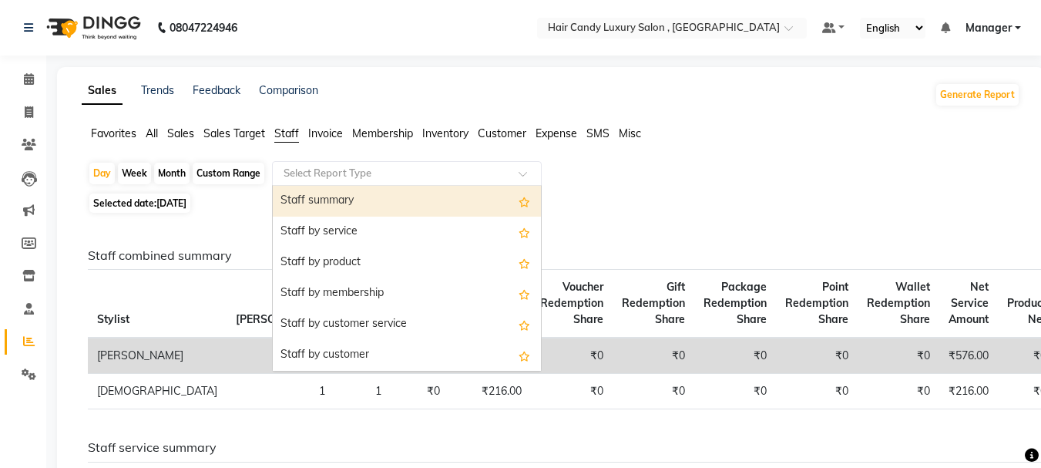
click at [323, 206] on div "Staff summary" at bounding box center [407, 201] width 268 height 31
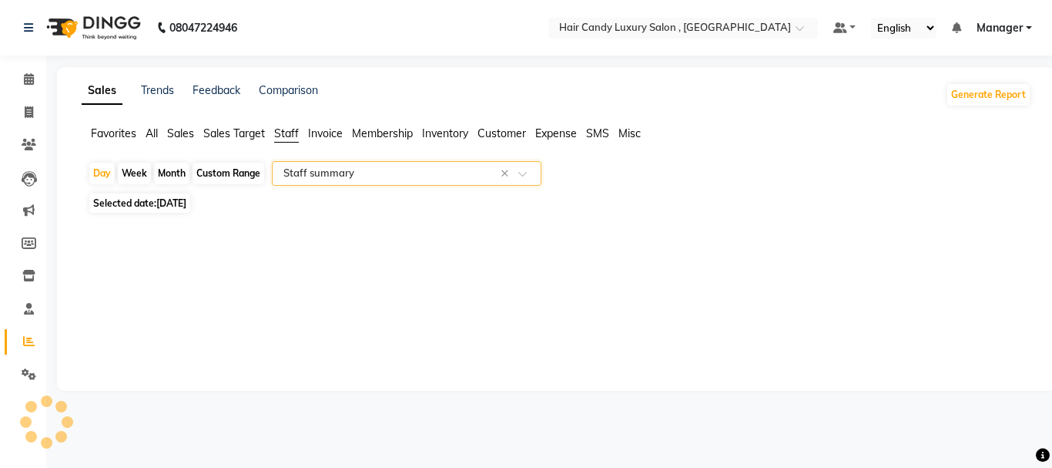
click at [225, 176] on div "Custom Range" at bounding box center [229, 174] width 72 height 22
select select "9"
select select "2025"
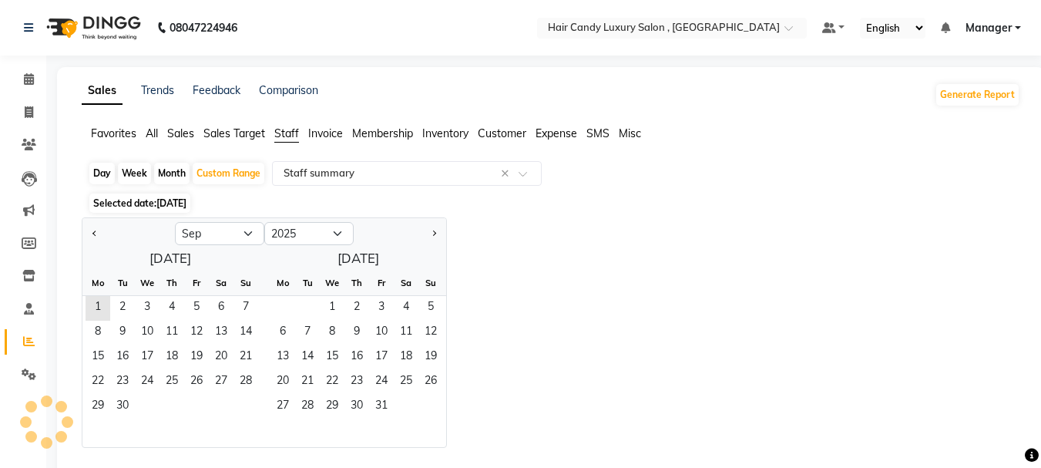
select select "full_report"
select select "csv"
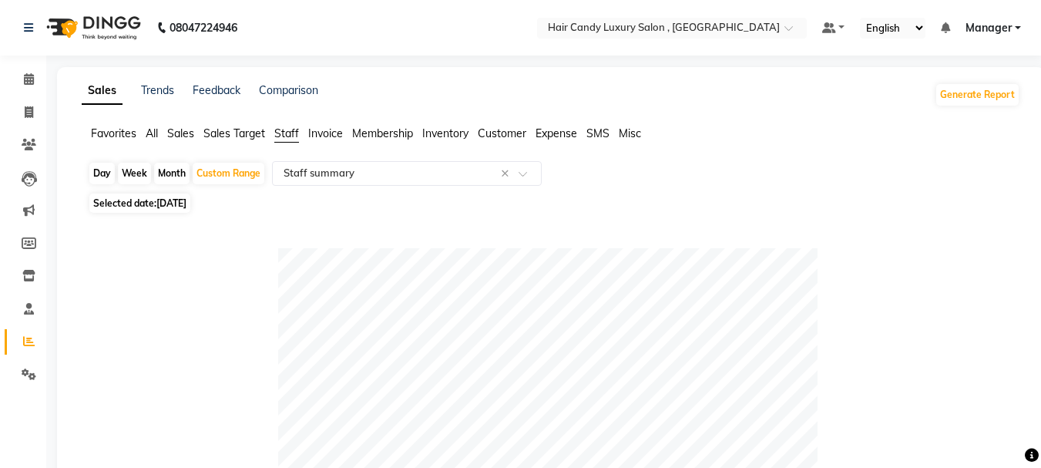
click at [184, 197] on span "[DATE]" at bounding box center [171, 203] width 30 height 12
select select "9"
select select "2025"
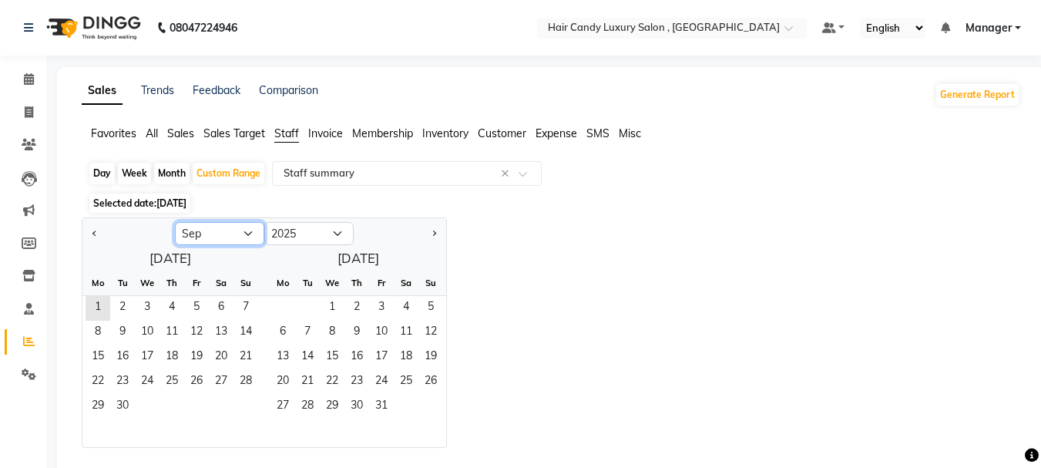
click at [226, 235] on select "Jan Feb Mar Apr May Jun [DATE] Aug Sep Oct Nov Dec" at bounding box center [219, 233] width 89 height 23
select select "8"
click at [175, 222] on select "Jan Feb Mar Apr May Jun [DATE] Aug Sep Oct Nov Dec" at bounding box center [219, 233] width 89 height 23
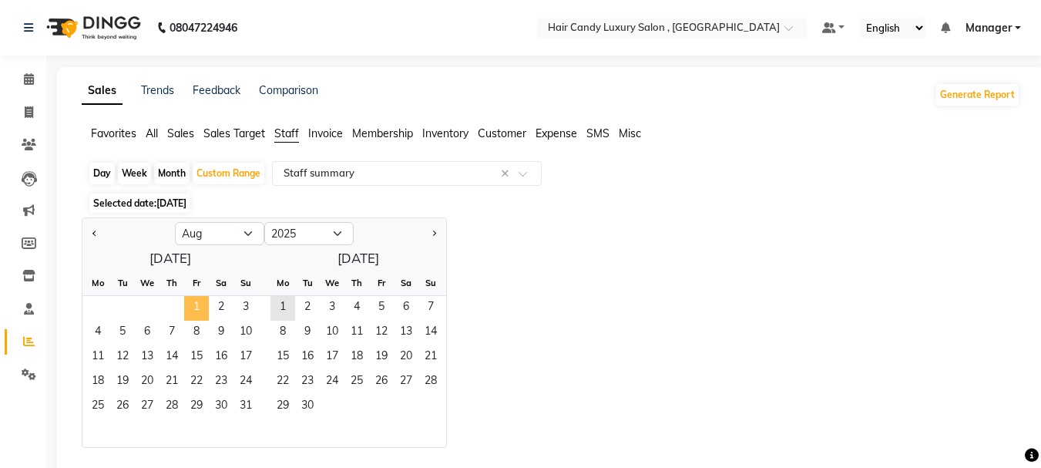
click at [190, 300] on span "1" at bounding box center [196, 308] width 25 height 25
click at [253, 401] on span "31" at bounding box center [245, 406] width 25 height 25
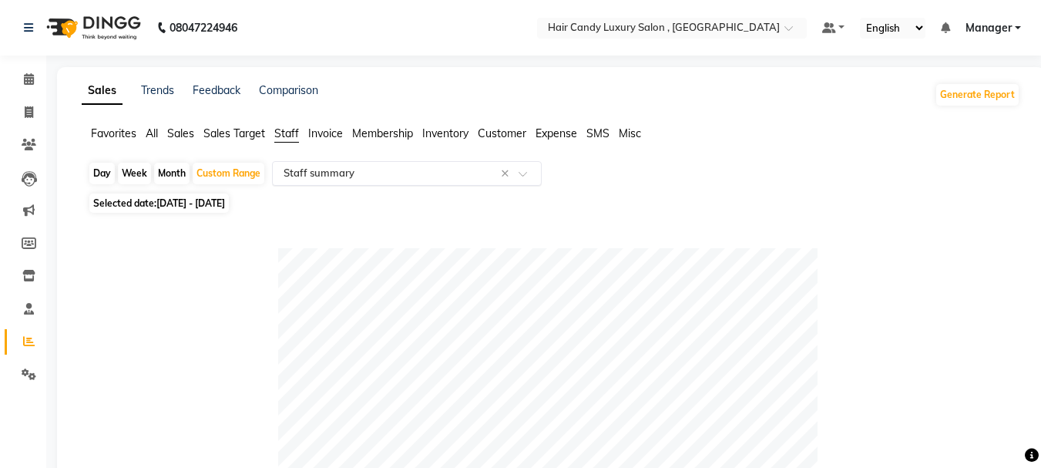
click at [324, 170] on input "text" at bounding box center [391, 173] width 222 height 15
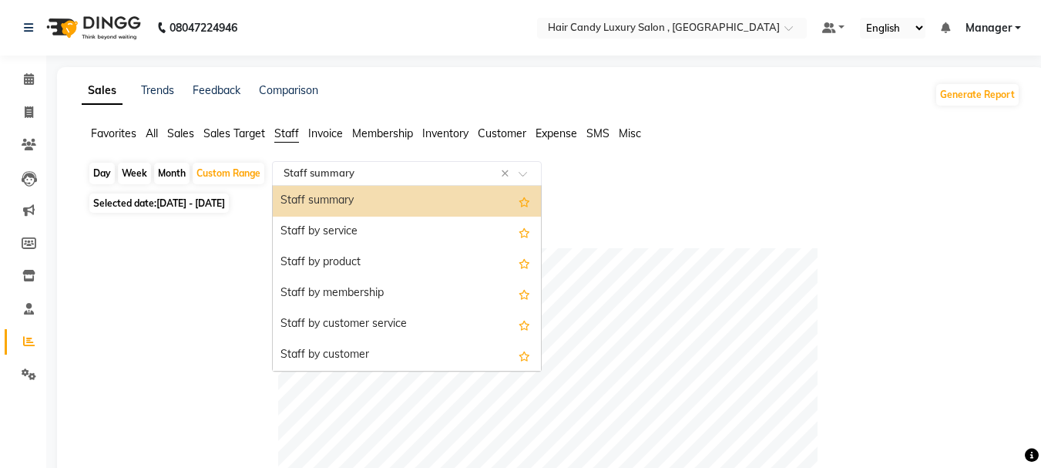
click at [329, 189] on div "Staff summary" at bounding box center [407, 201] width 268 height 31
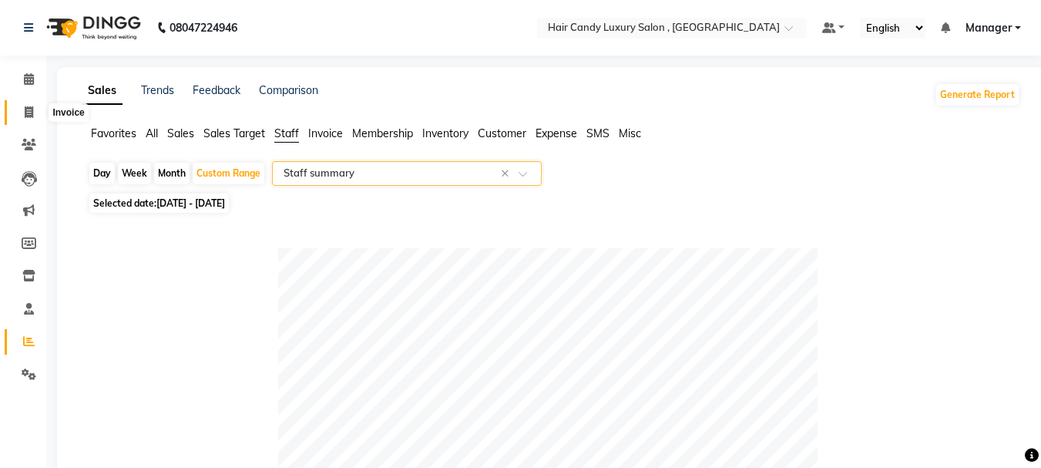
click at [27, 106] on icon at bounding box center [29, 112] width 8 height 12
select select "service"
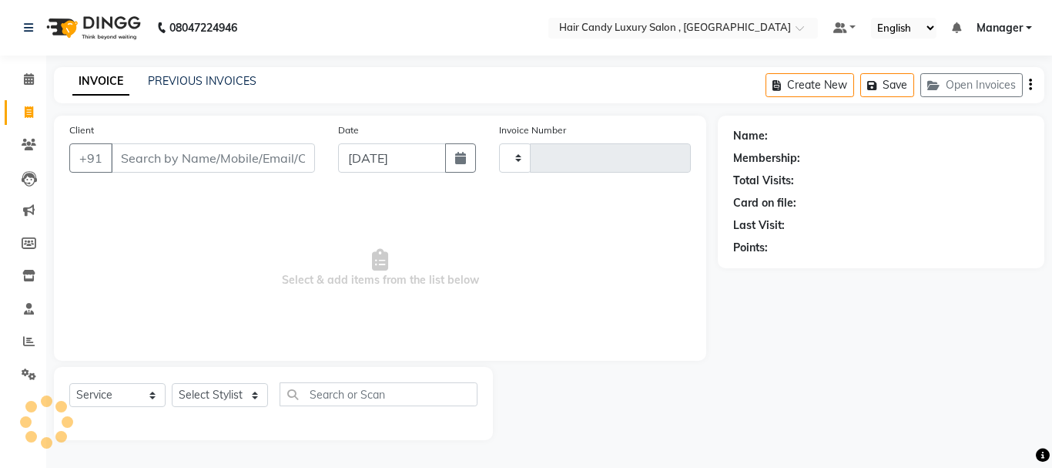
click at [174, 156] on input "Client" at bounding box center [213, 157] width 204 height 29
click at [206, 397] on select "Select Stylist" at bounding box center [220, 395] width 96 height 24
type input "1061"
select select "8304"
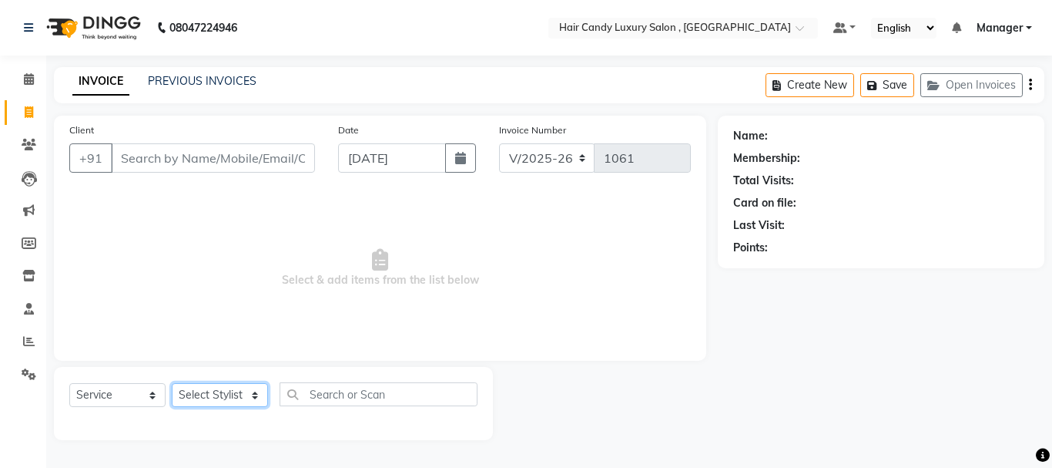
click at [244, 391] on select "Select Stylist [PERSON_NAME] [DEMOGRAPHIC_DATA] Manager Manager [PERSON_NAME] […" at bounding box center [220, 395] width 96 height 24
click at [245, 391] on select "Select Stylist [PERSON_NAME] [DEMOGRAPHIC_DATA] Manager Manager [PERSON_NAME] […" at bounding box center [220, 395] width 96 height 24
select select "80576"
click at [172, 383] on select "Select Stylist [PERSON_NAME] [DEMOGRAPHIC_DATA] Manager Manager [PERSON_NAME] […" at bounding box center [220, 395] width 96 height 24
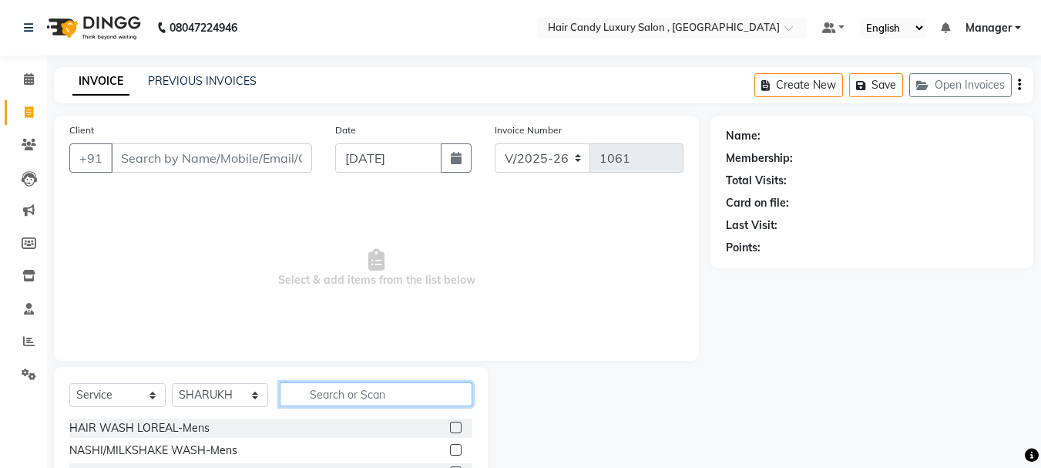
click at [332, 398] on input "text" at bounding box center [376, 394] width 193 height 24
type input "HAIRCUT"
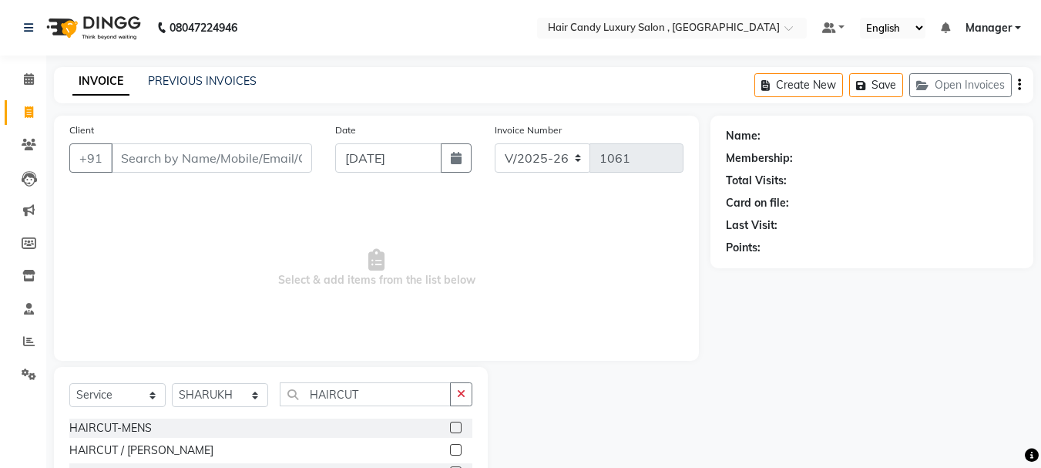
click at [454, 425] on label at bounding box center [456, 427] width 12 height 12
click at [454, 425] on input "checkbox" at bounding box center [455, 428] width 10 height 10
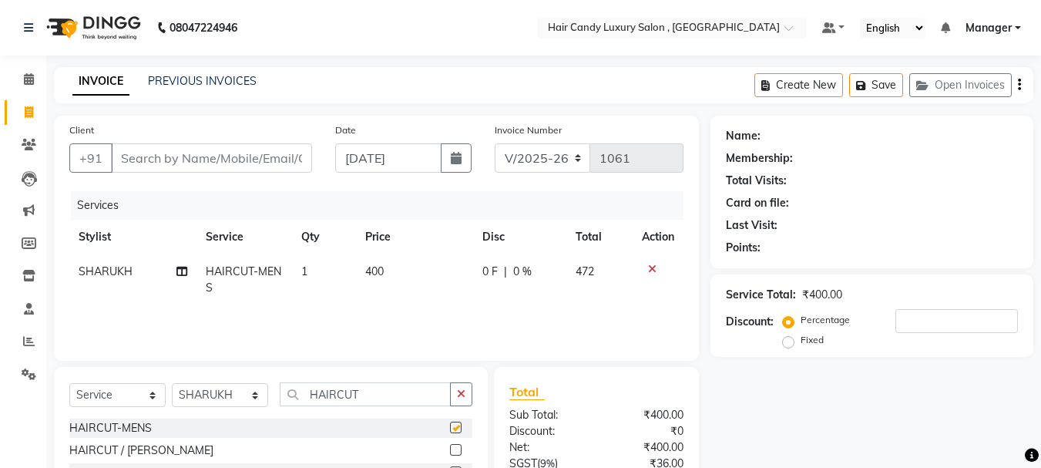
checkbox input "false"
click at [390, 397] on input "HAIRCUT" at bounding box center [365, 394] width 171 height 24
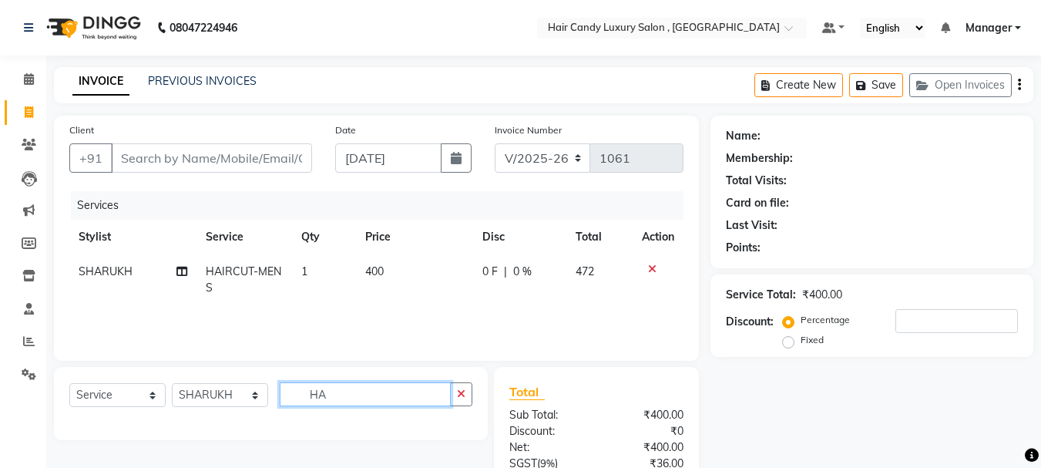
type input "H"
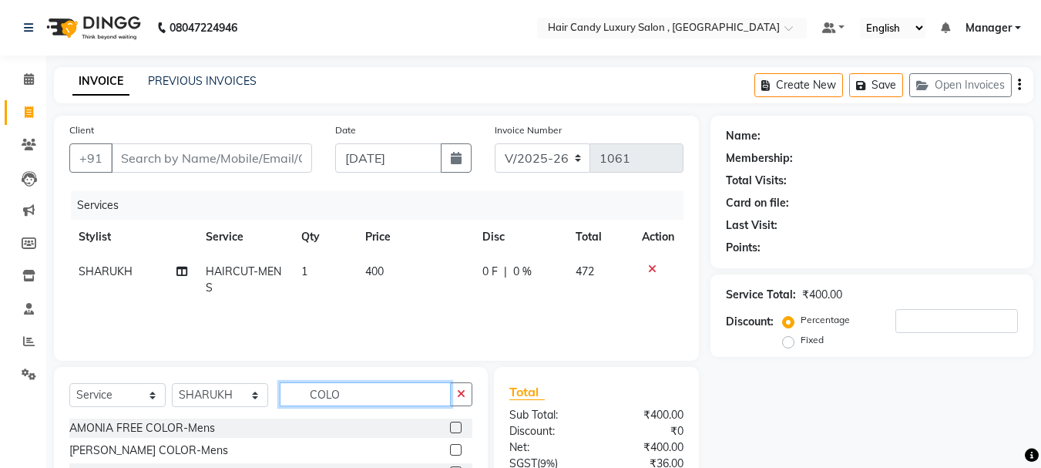
type input "COLO"
click at [450, 424] on label at bounding box center [456, 427] width 12 height 12
click at [450, 424] on input "checkbox" at bounding box center [455, 428] width 10 height 10
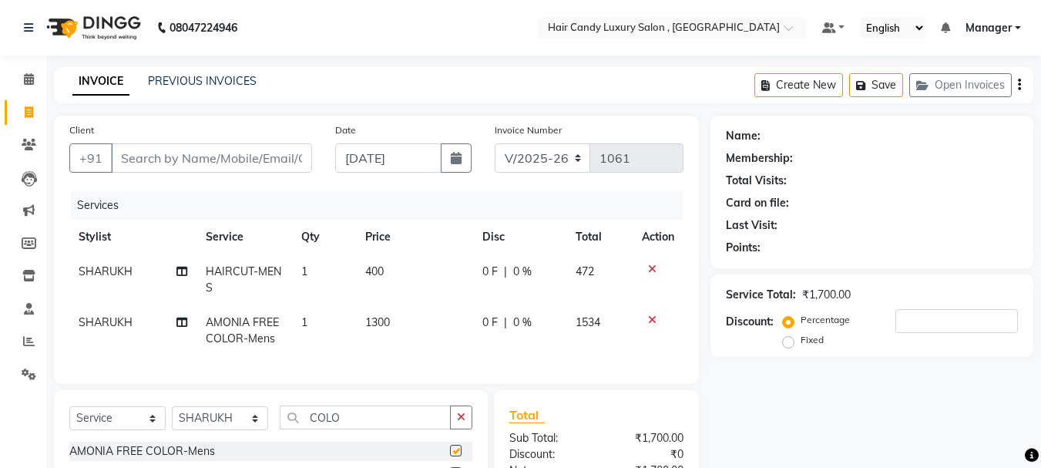
checkbox input "false"
click at [398, 320] on td "1300" at bounding box center [414, 330] width 117 height 51
select select "80576"
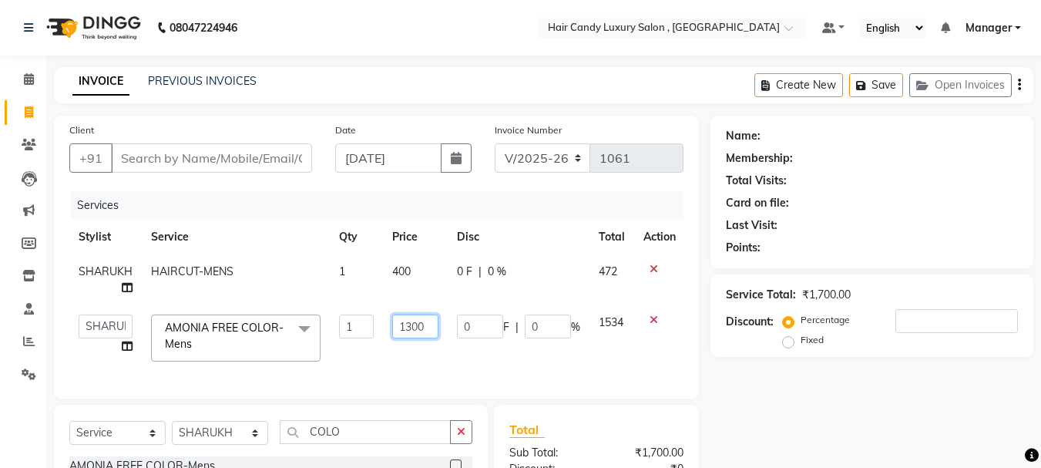
click at [428, 327] on input "1300" at bounding box center [415, 326] width 46 height 24
type input "1"
type input "1500"
click at [474, 347] on td "0 F | 0 %" at bounding box center [518, 337] width 142 height 65
select select "80576"
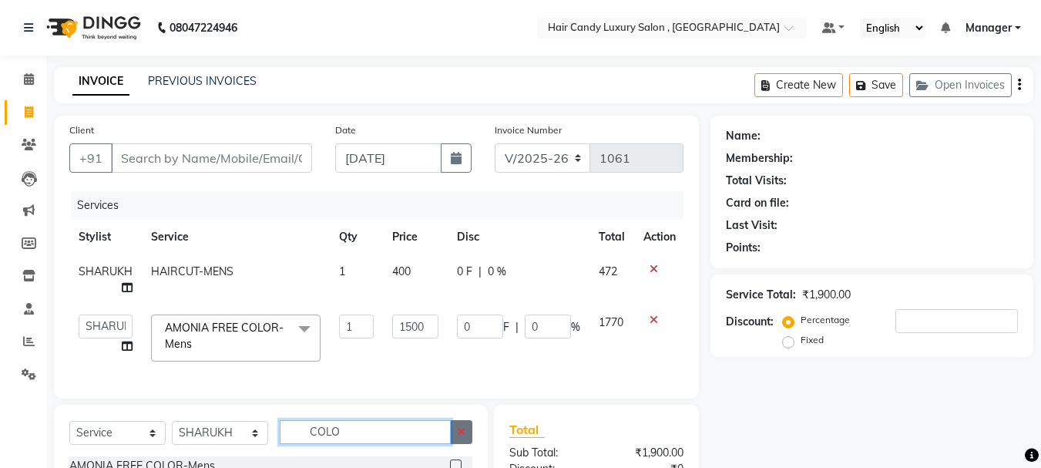
drag, startPoint x: 411, startPoint y: 442, endPoint x: 456, endPoint y: 442, distance: 44.7
click at [411, 442] on input "COLO" at bounding box center [365, 432] width 171 height 24
click at [464, 437] on icon "button" at bounding box center [461, 431] width 8 height 11
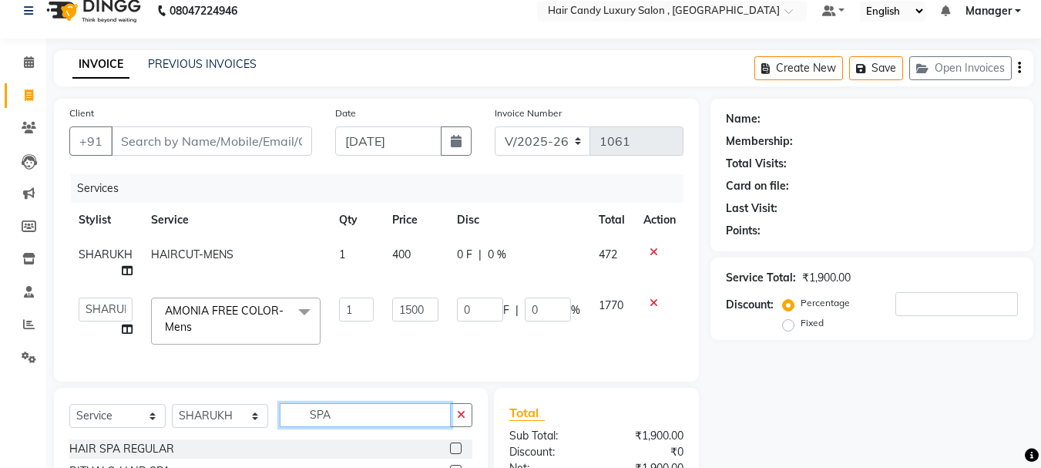
scroll to position [77, 0]
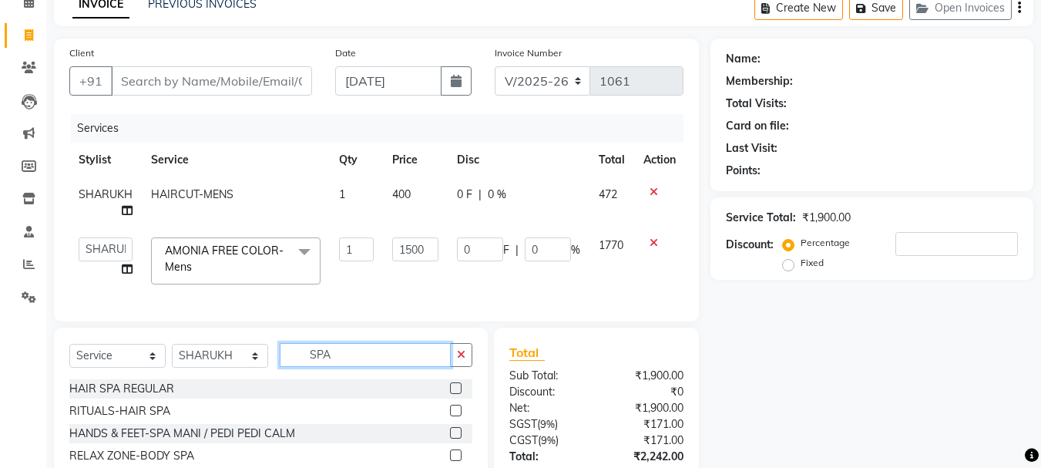
type input "SPA"
click at [451, 416] on label at bounding box center [456, 410] width 12 height 12
click at [451, 416] on input "checkbox" at bounding box center [455, 411] width 10 height 10
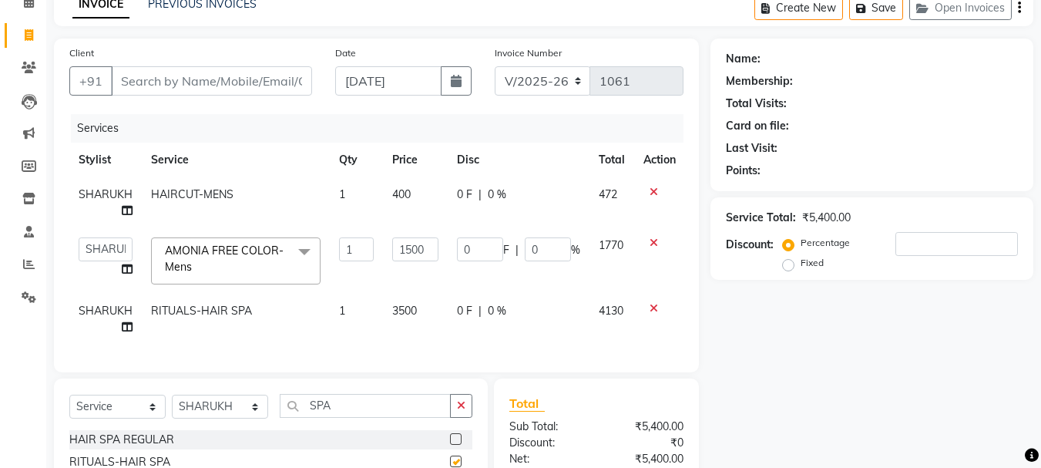
checkbox input "false"
click at [427, 311] on td "3500" at bounding box center [415, 318] width 65 height 51
select select "80576"
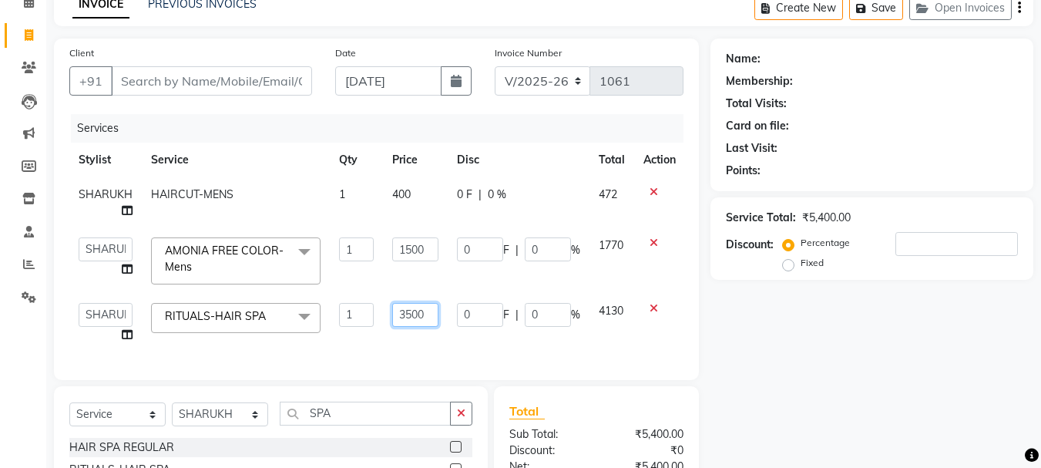
click at [429, 311] on input "3500" at bounding box center [415, 315] width 46 height 24
type input "3000"
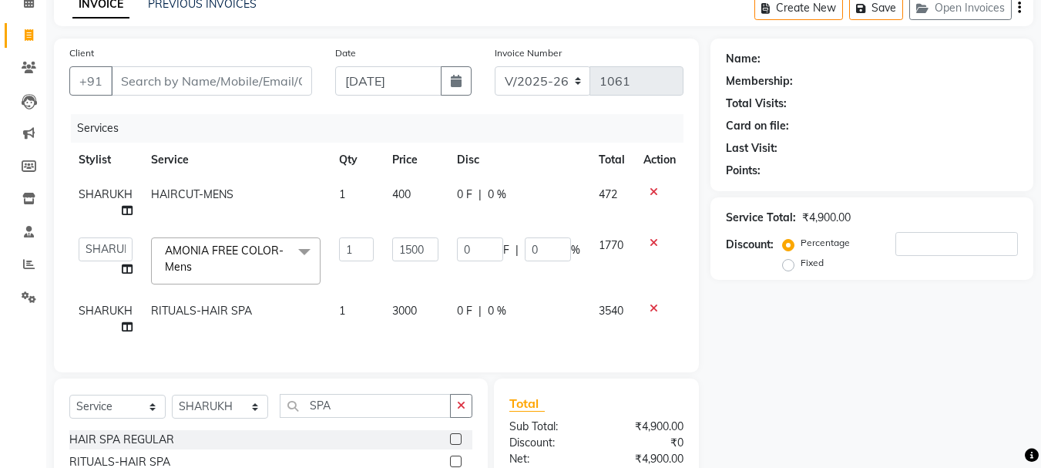
click at [461, 338] on td "0 F | 0 %" at bounding box center [518, 318] width 142 height 51
select select "80576"
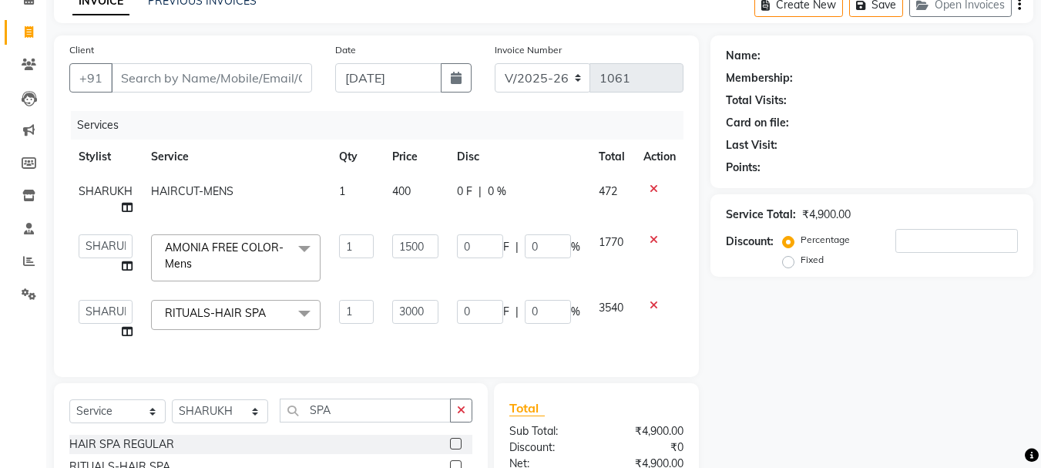
scroll to position [179, 0]
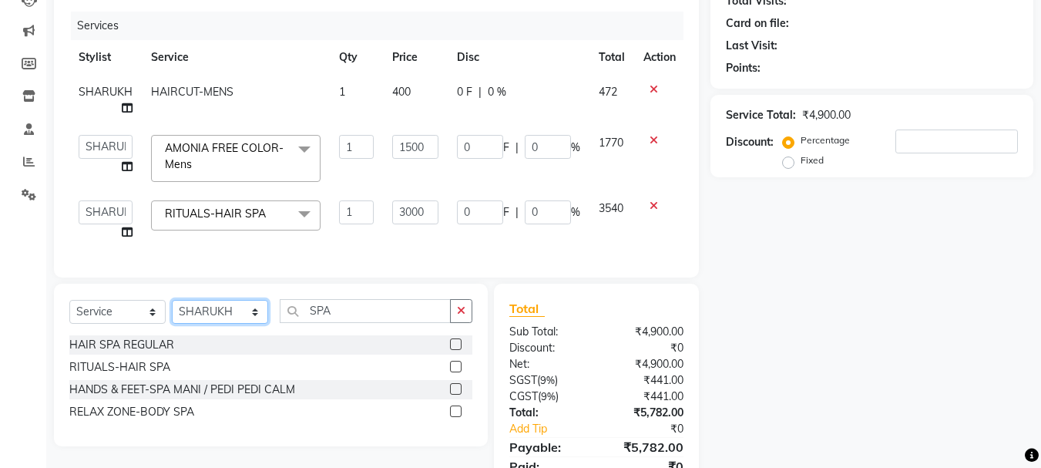
click at [250, 323] on select "Select Stylist [PERSON_NAME] [DEMOGRAPHIC_DATA] Manager Manager [PERSON_NAME] […" at bounding box center [220, 312] width 96 height 24
select select "86356"
click at [172, 311] on select "Select Stylist [PERSON_NAME] [DEMOGRAPHIC_DATA] Manager Manager [PERSON_NAME] […" at bounding box center [220, 312] width 96 height 24
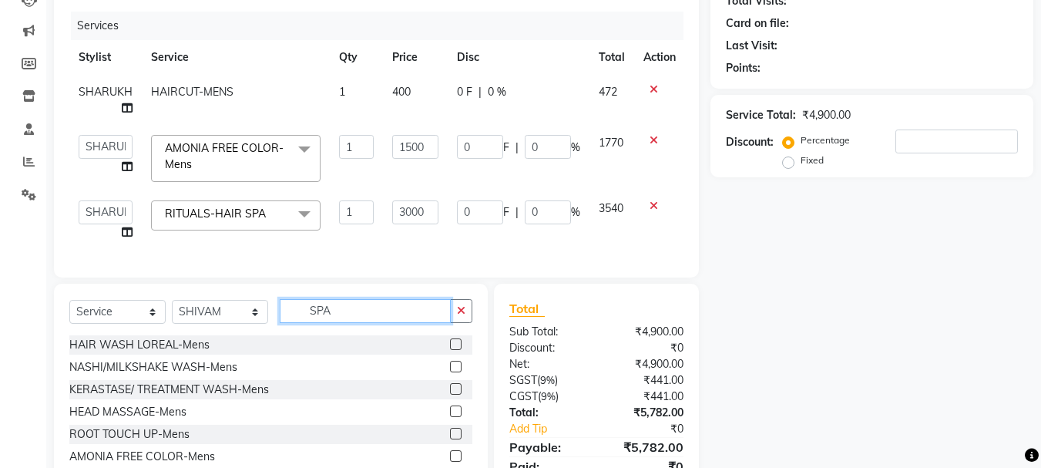
click at [348, 318] on input "SPA" at bounding box center [365, 311] width 171 height 24
click at [454, 323] on button "button" at bounding box center [461, 311] width 22 height 24
click at [407, 320] on input "text" at bounding box center [376, 311] width 193 height 24
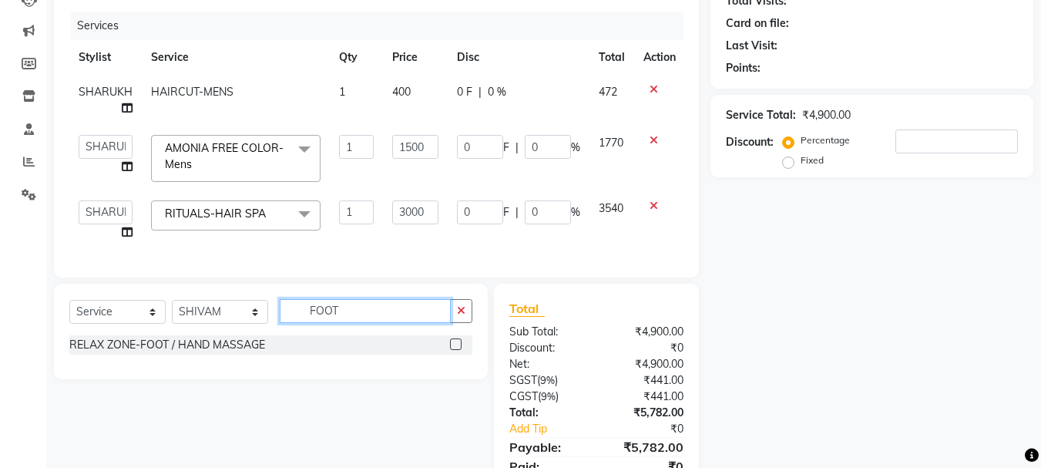
type input "FOOT"
click at [451, 350] on label at bounding box center [456, 344] width 12 height 12
click at [451, 350] on input "checkbox" at bounding box center [455, 345] width 10 height 10
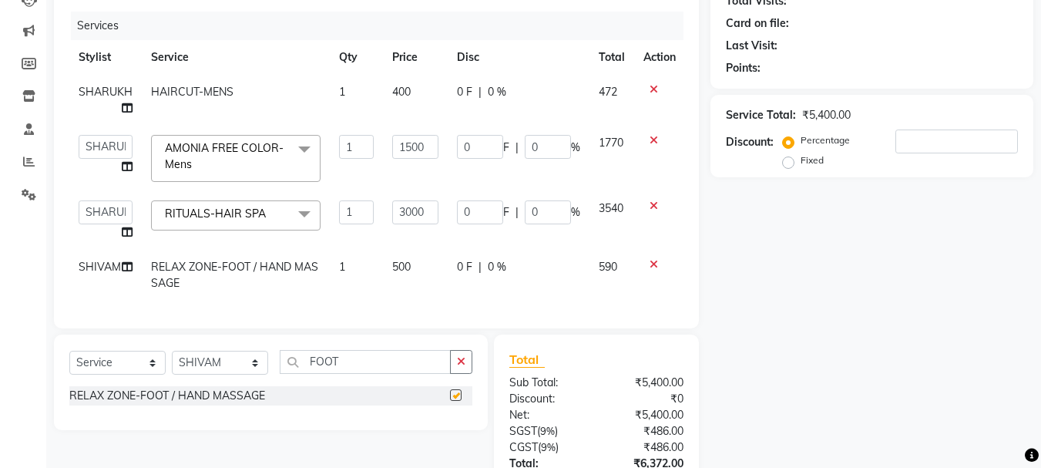
checkbox input "false"
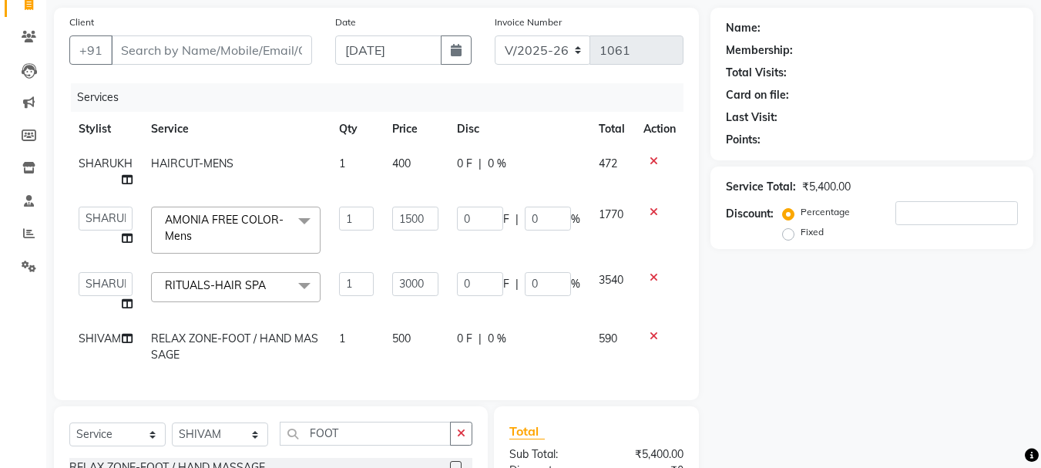
scroll to position [77, 0]
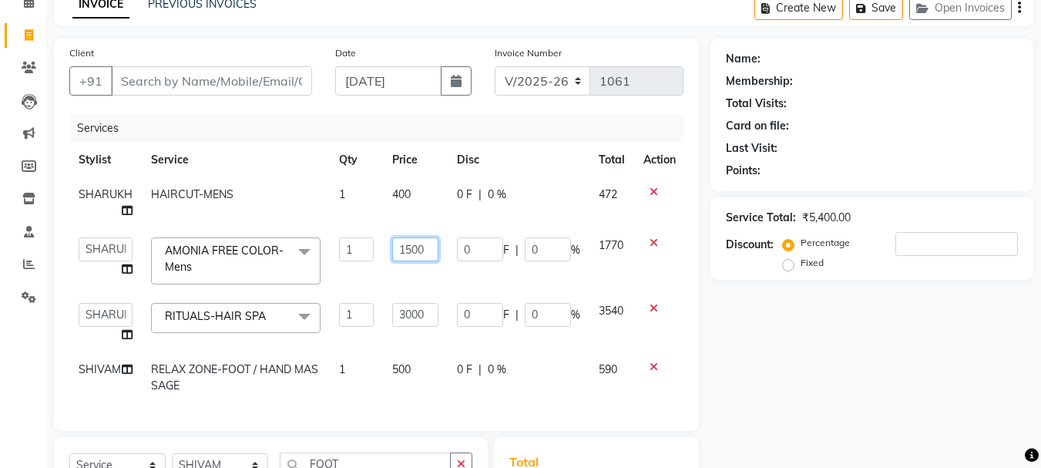
click at [429, 247] on input "1500" at bounding box center [415, 249] width 46 height 24
type input "1770"
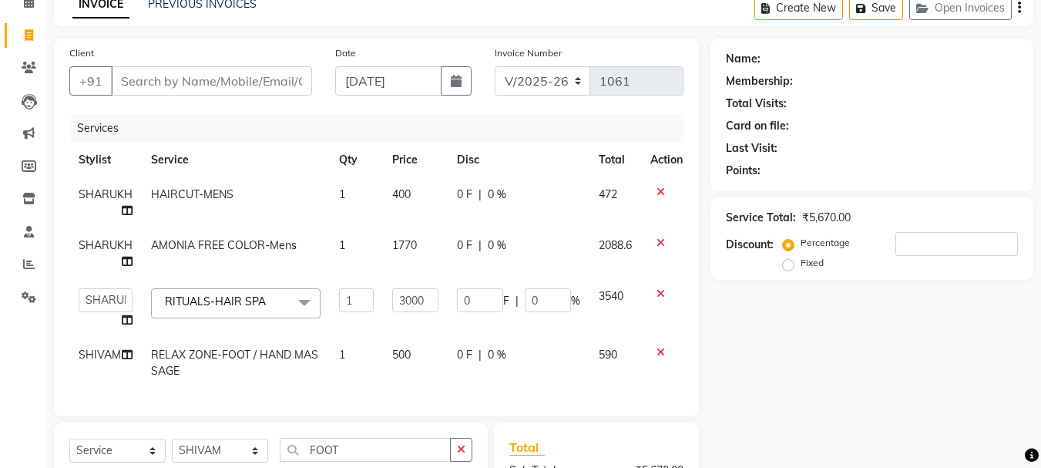
click at [431, 188] on td "400" at bounding box center [415, 202] width 65 height 51
select select "80576"
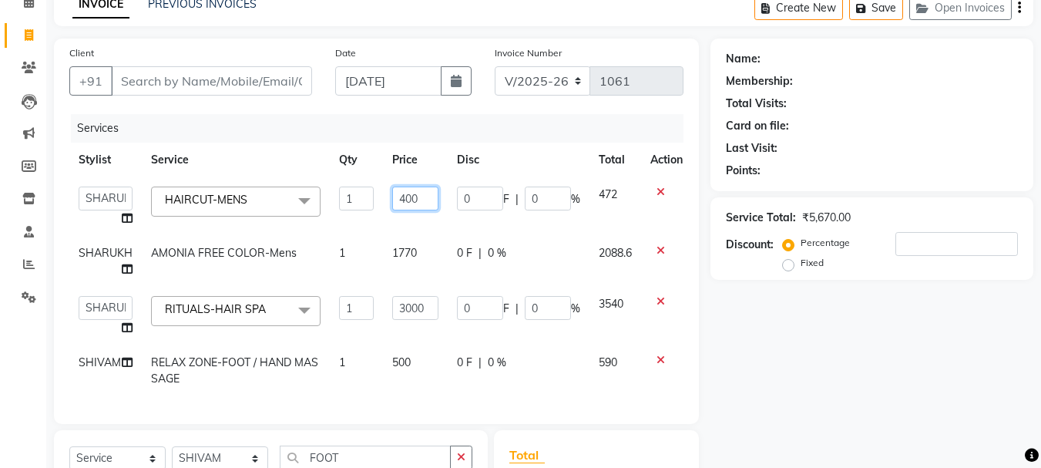
click at [425, 189] on input "400" at bounding box center [415, 198] width 46 height 24
type input "472"
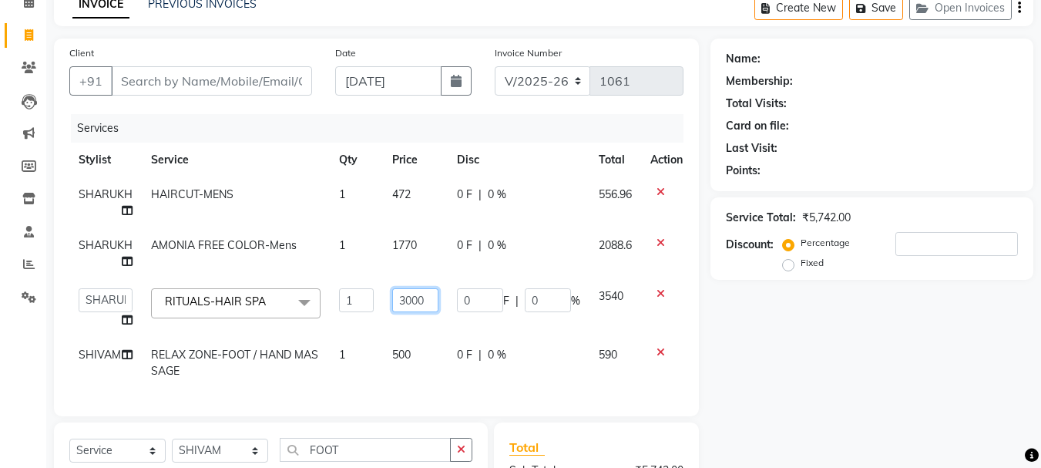
click at [431, 309] on input "3000" at bounding box center [415, 300] width 46 height 24
type input "3540"
click at [417, 356] on td "500" at bounding box center [415, 362] width 65 height 51
select select "86356"
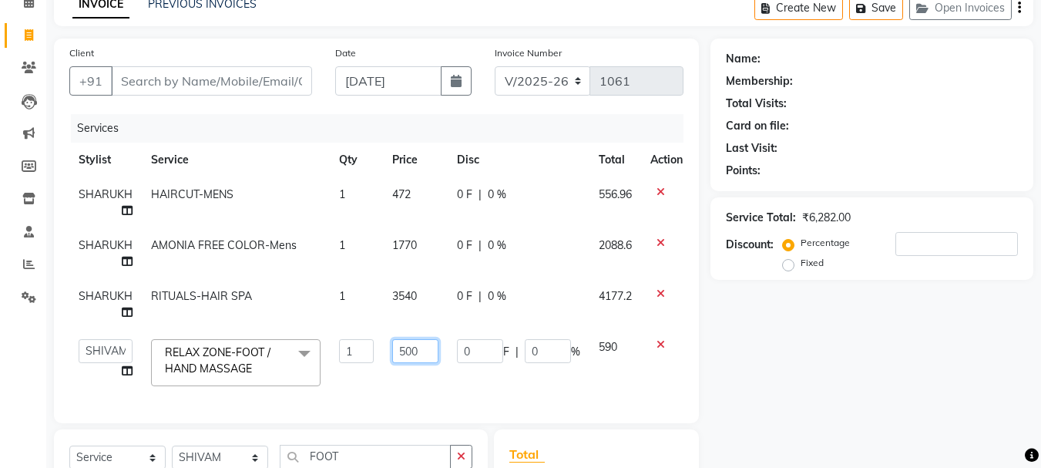
click at [421, 354] on input "500" at bounding box center [415, 351] width 46 height 24
type input "590"
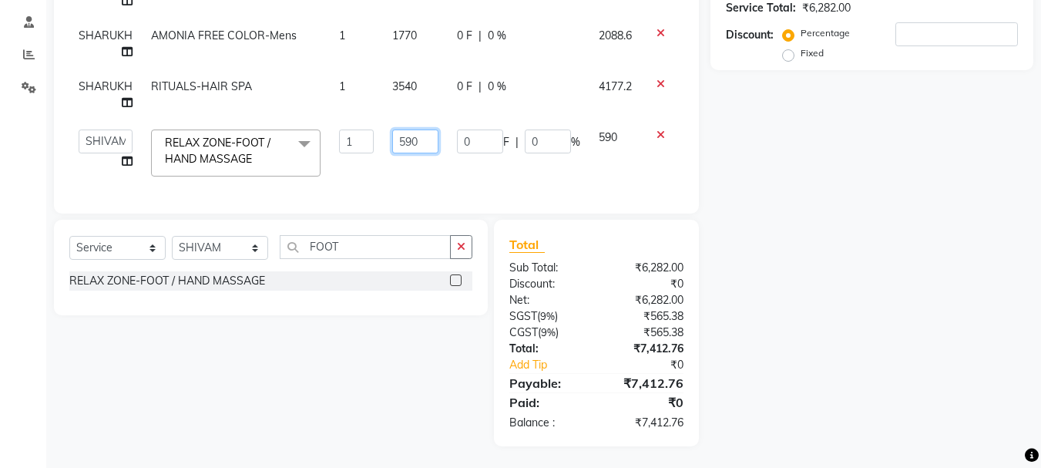
scroll to position [0, 0]
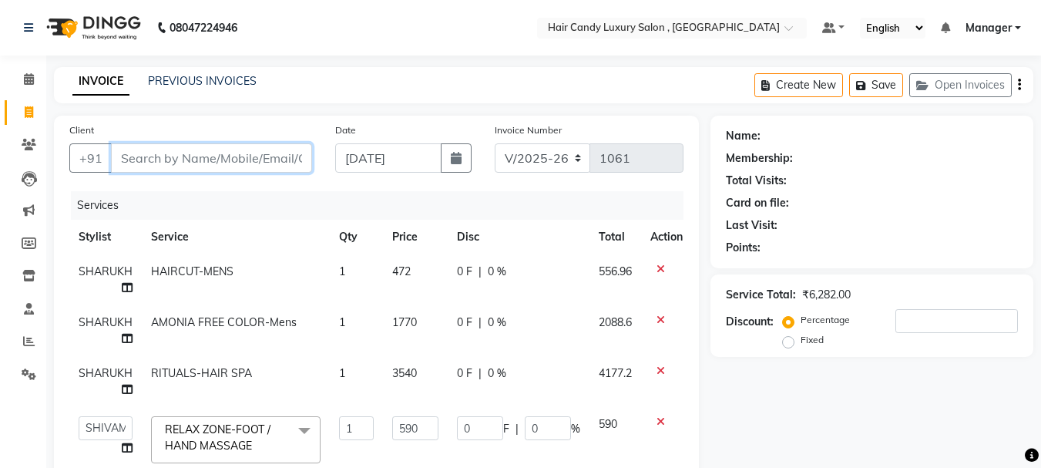
click at [263, 161] on input "Client" at bounding box center [211, 157] width 201 height 29
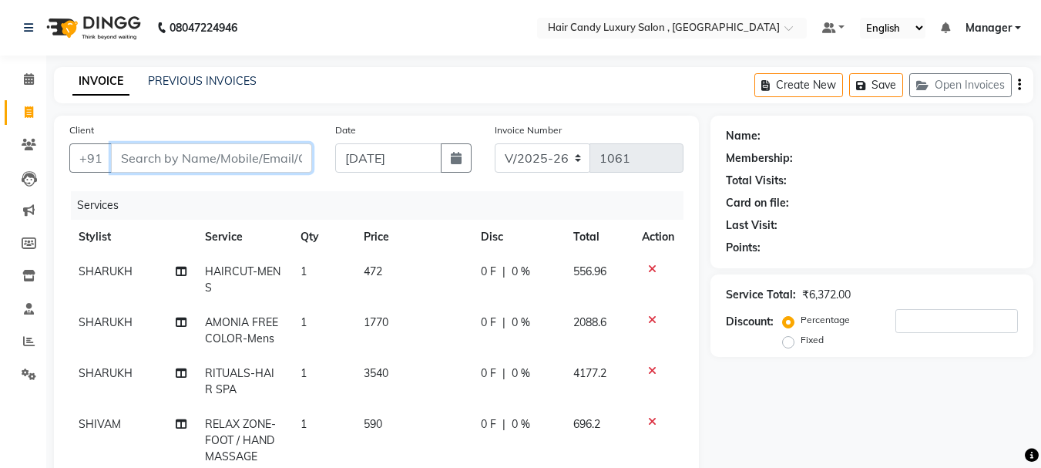
type input "S"
type input "0"
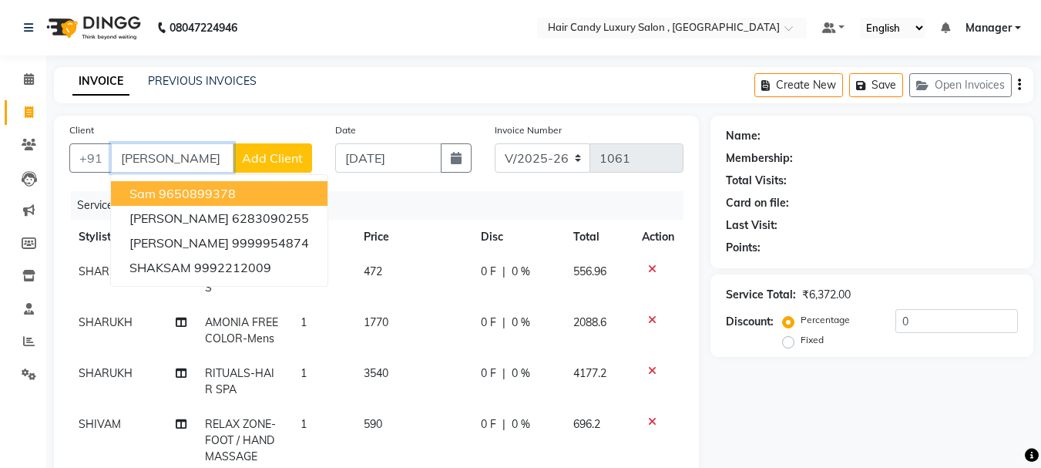
click at [217, 196] on ngb-highlight "9650899378" at bounding box center [197, 193] width 77 height 15
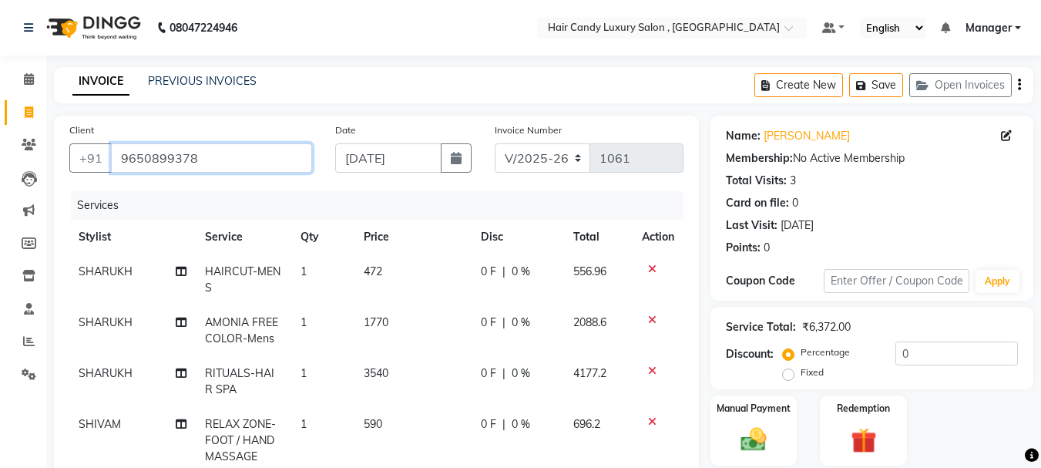
click at [193, 163] on input "9650899378" at bounding box center [211, 157] width 201 height 29
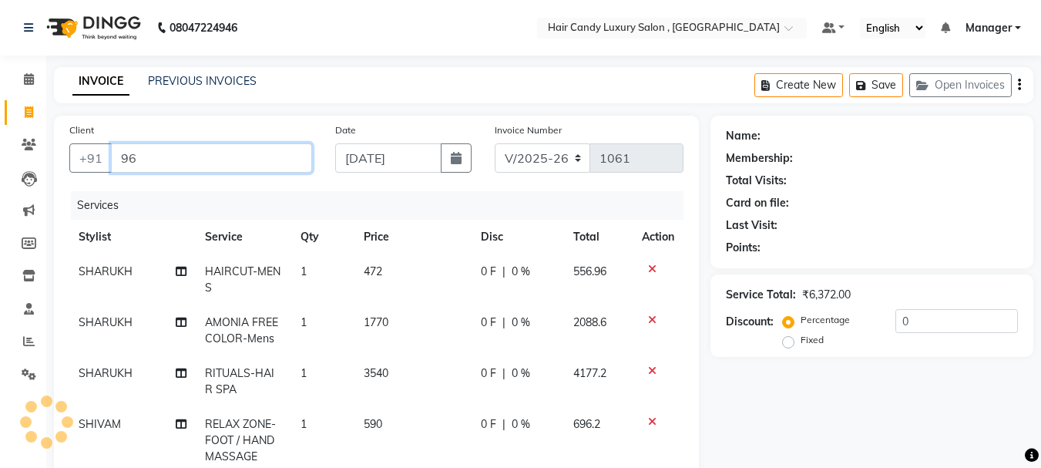
type input "9"
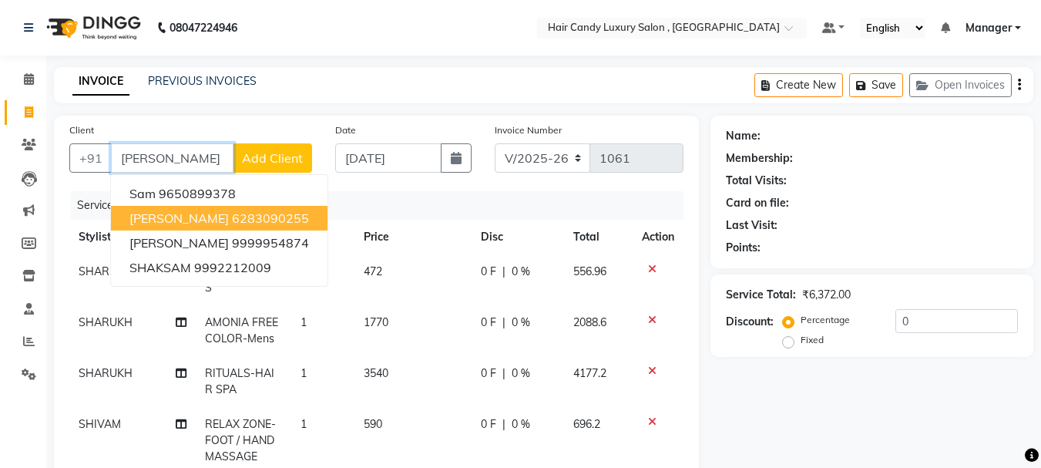
click at [232, 223] on ngb-highlight "6283090255" at bounding box center [270, 217] width 77 height 15
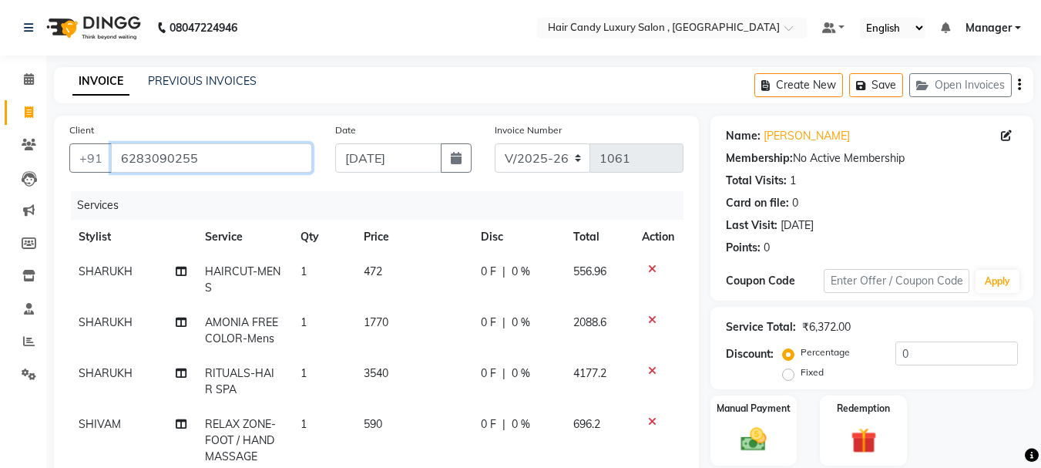
click at [213, 165] on input "6283090255" at bounding box center [211, 157] width 201 height 29
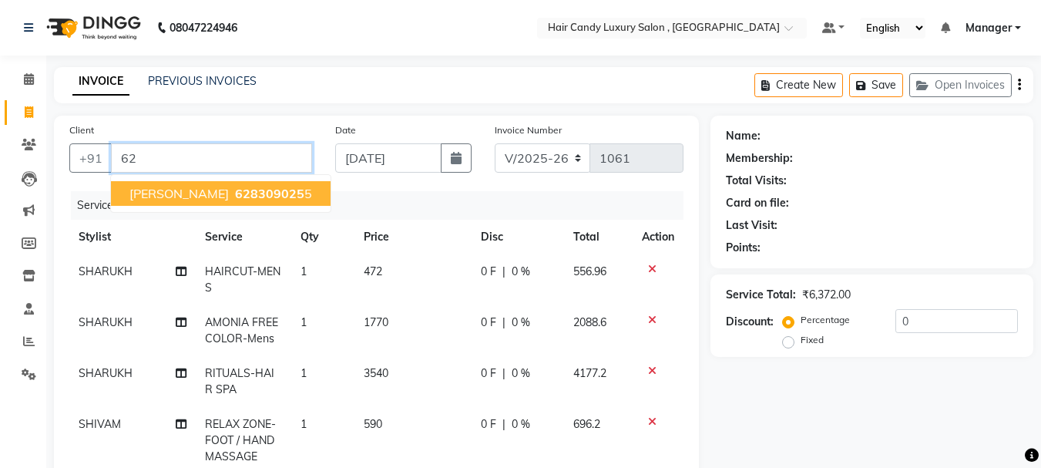
type input "6"
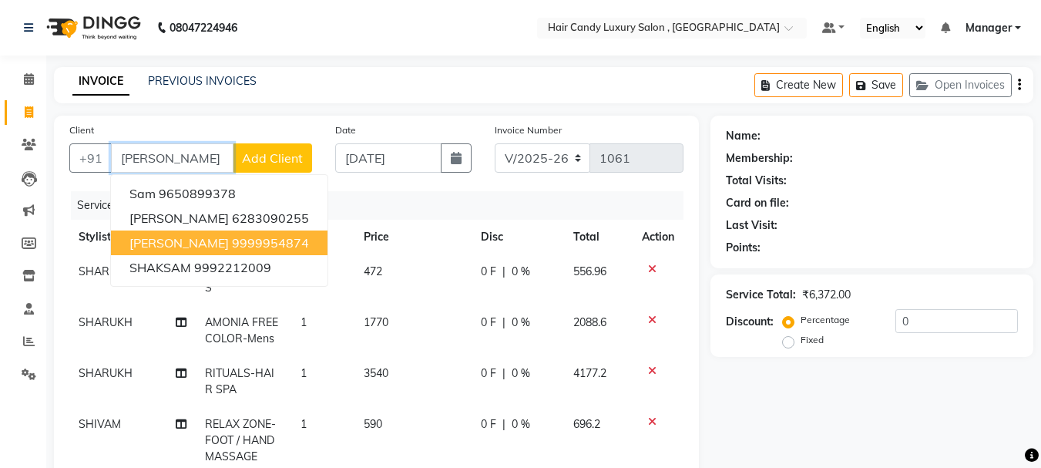
click at [232, 238] on ngb-highlight "9999954874" at bounding box center [270, 242] width 77 height 15
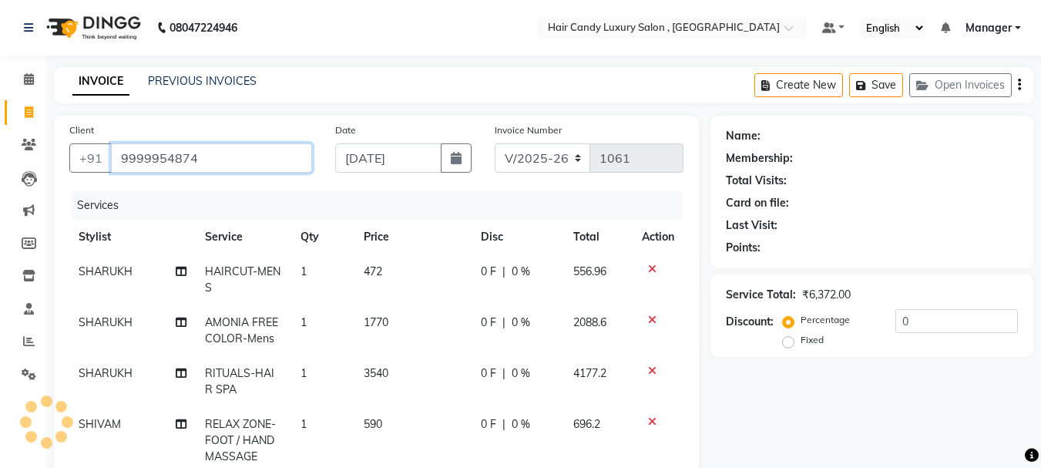
type input "9999954874"
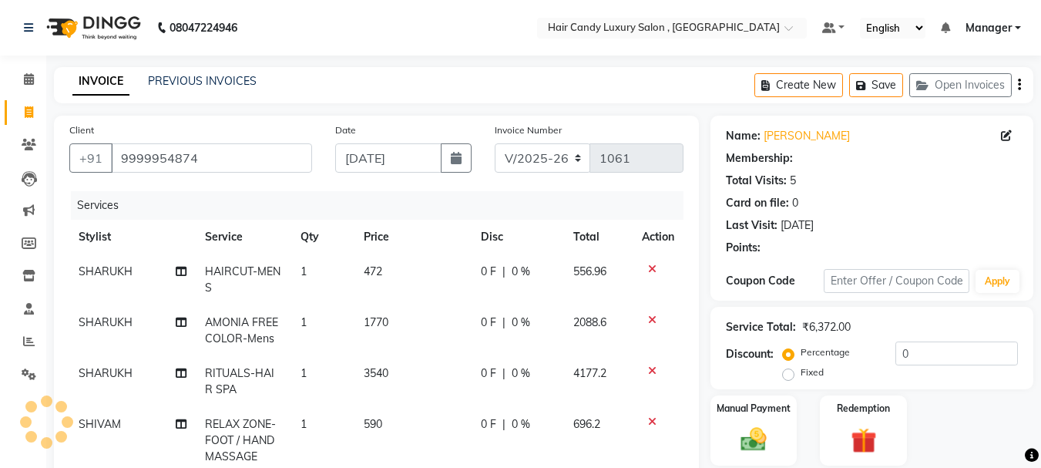
select select "1: Object"
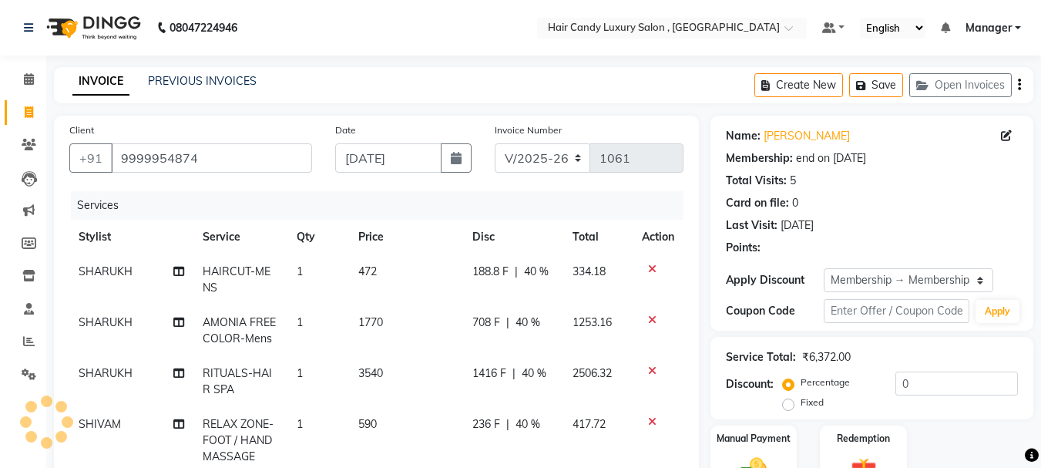
type input "40"
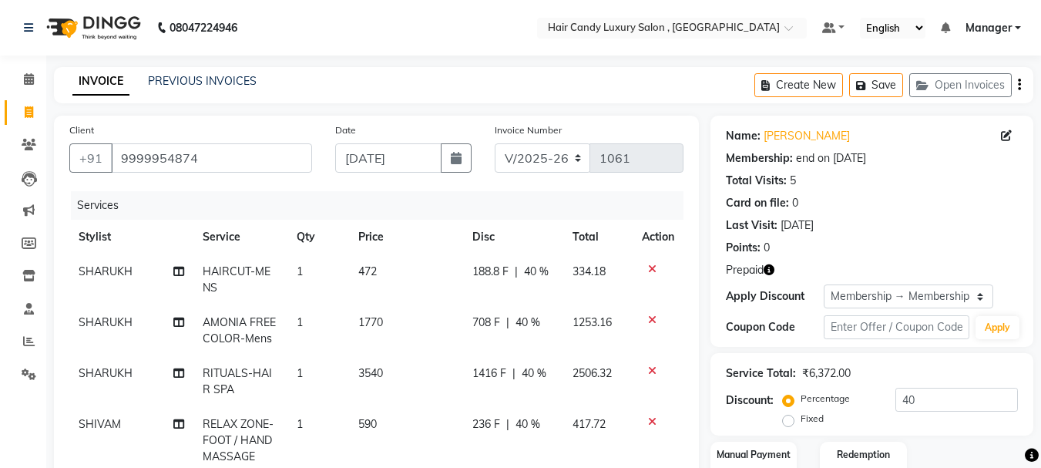
click at [773, 266] on icon "button" at bounding box center [768, 269] width 11 height 11
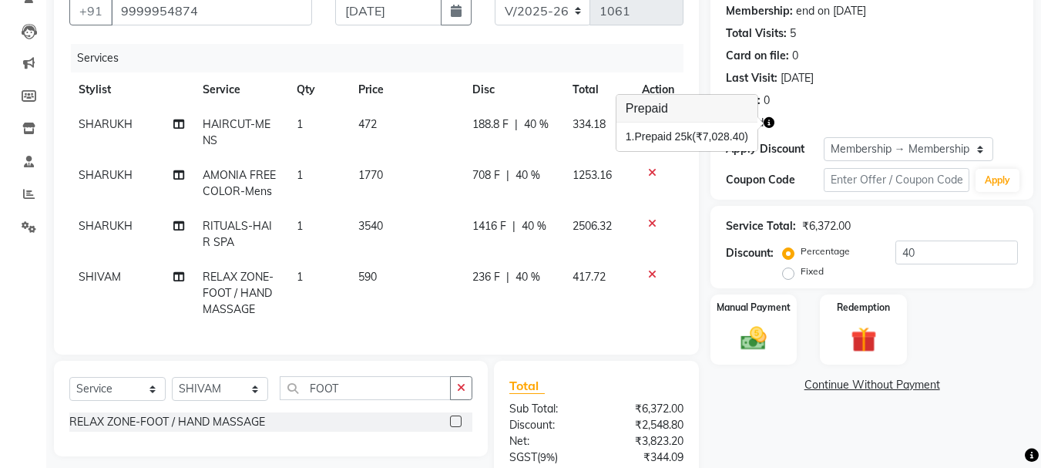
scroll to position [224, 0]
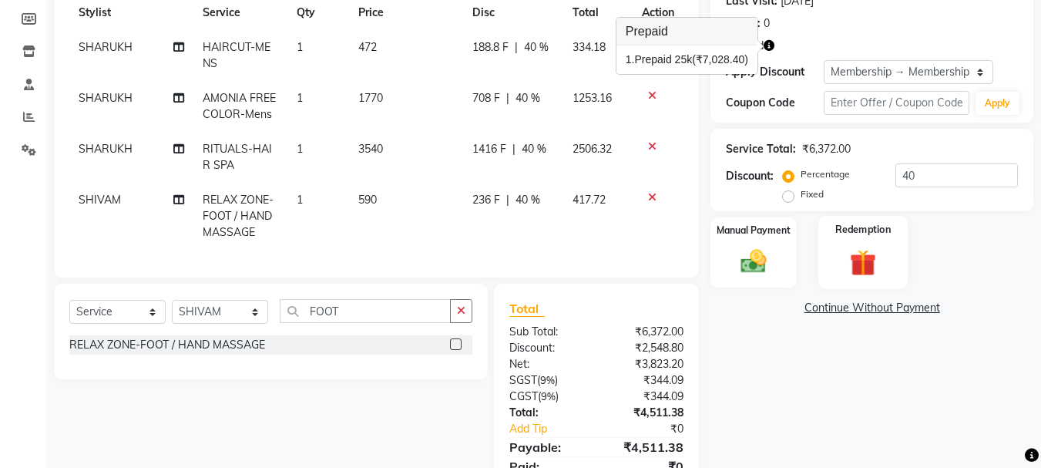
click at [865, 237] on div "Redemption" at bounding box center [863, 252] width 90 height 73
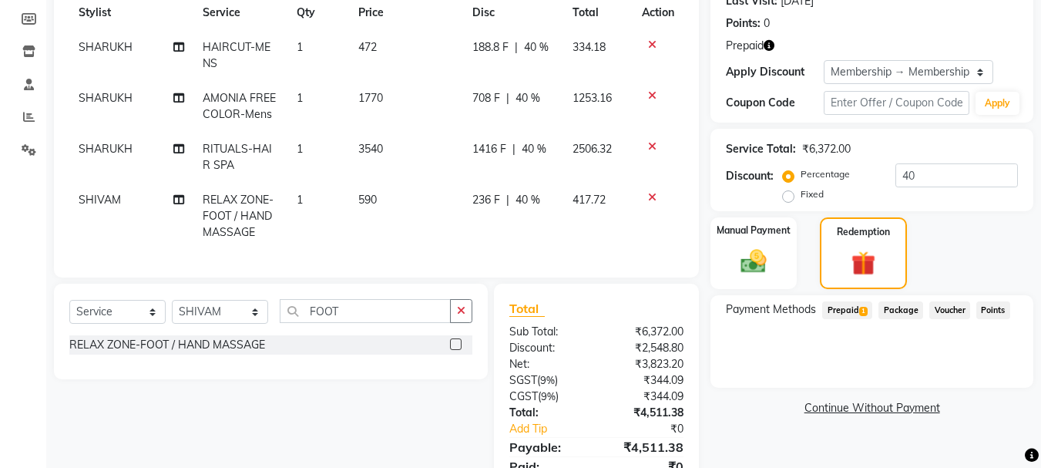
click at [859, 307] on span "Prepaid 1" at bounding box center [847, 310] width 50 height 18
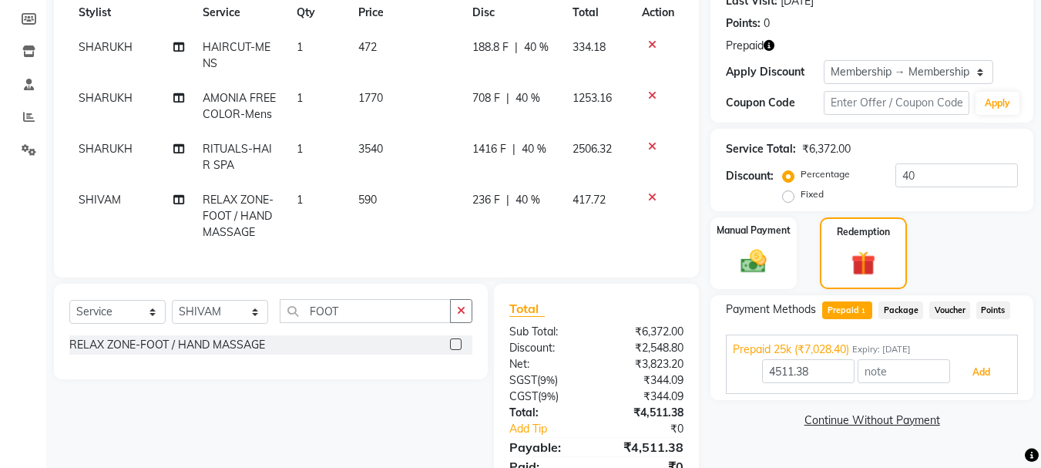
click at [970, 371] on button "Add" at bounding box center [981, 372] width 56 height 26
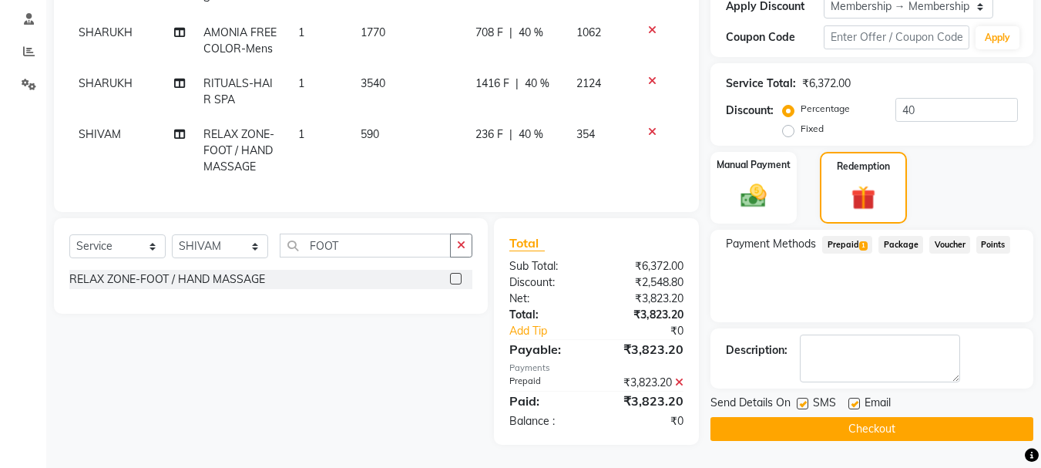
scroll to position [301, 0]
click at [893, 417] on button "Checkout" at bounding box center [871, 429] width 323 height 24
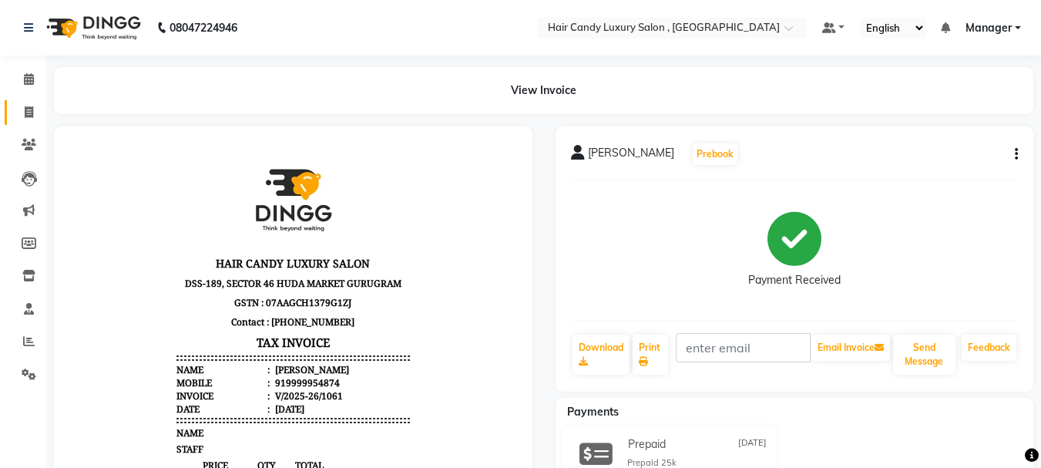
click at [32, 102] on link "Invoice" at bounding box center [23, 112] width 37 height 25
select select "service"
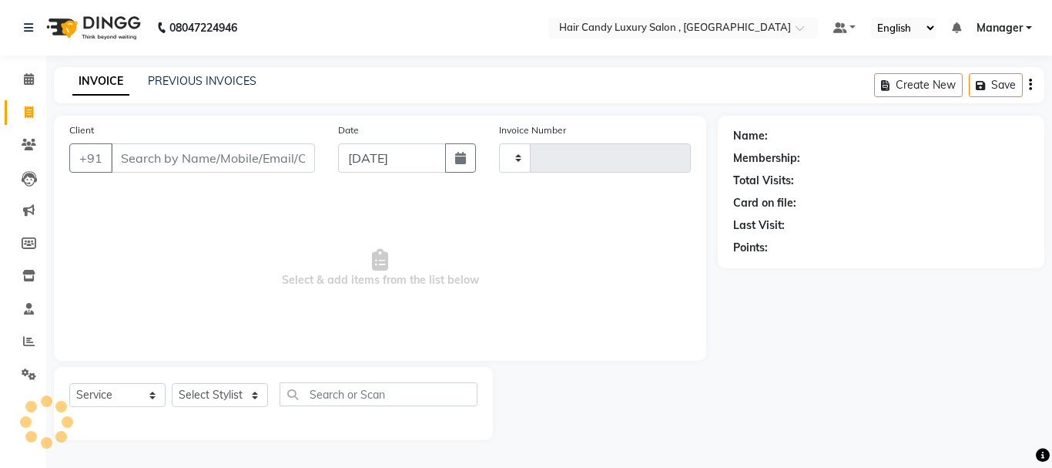
type input "1062"
select select "8304"
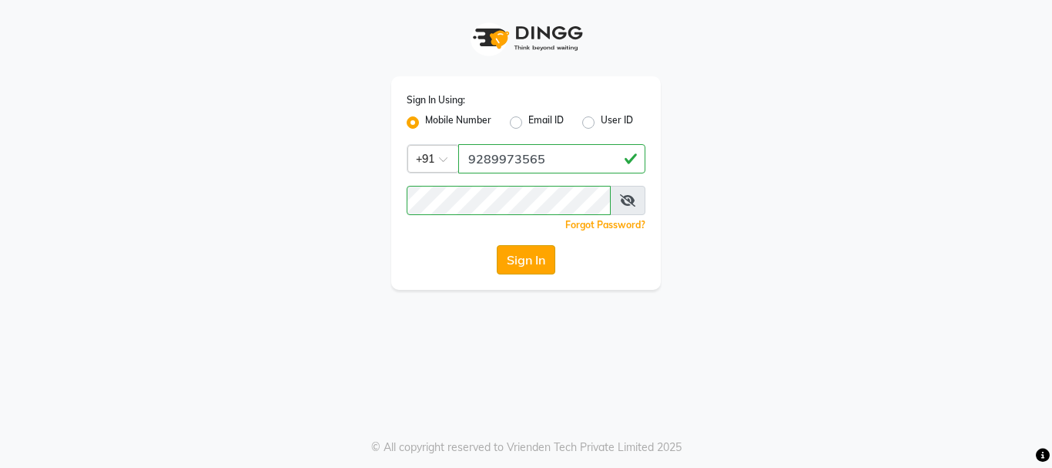
click at [516, 260] on button "Sign In" at bounding box center [526, 259] width 59 height 29
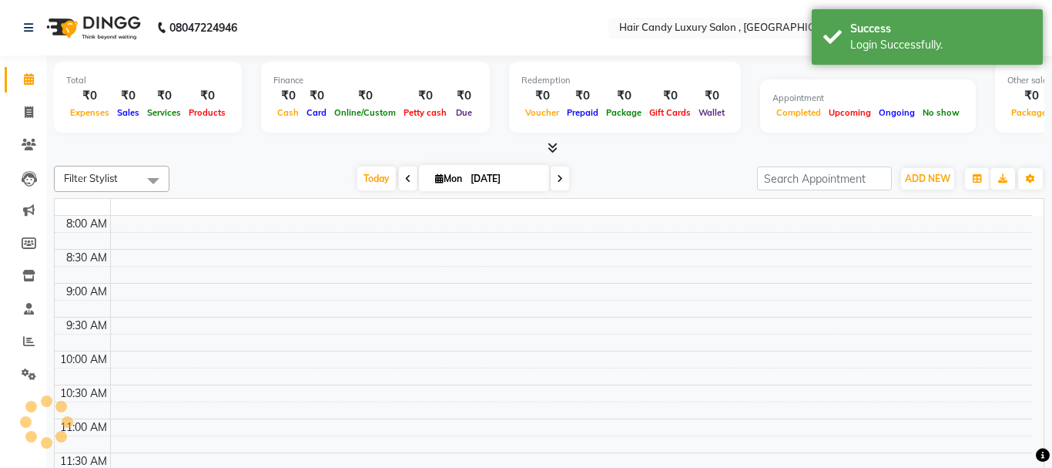
select select "en"
